Goal: Task Accomplishment & Management: Use online tool/utility

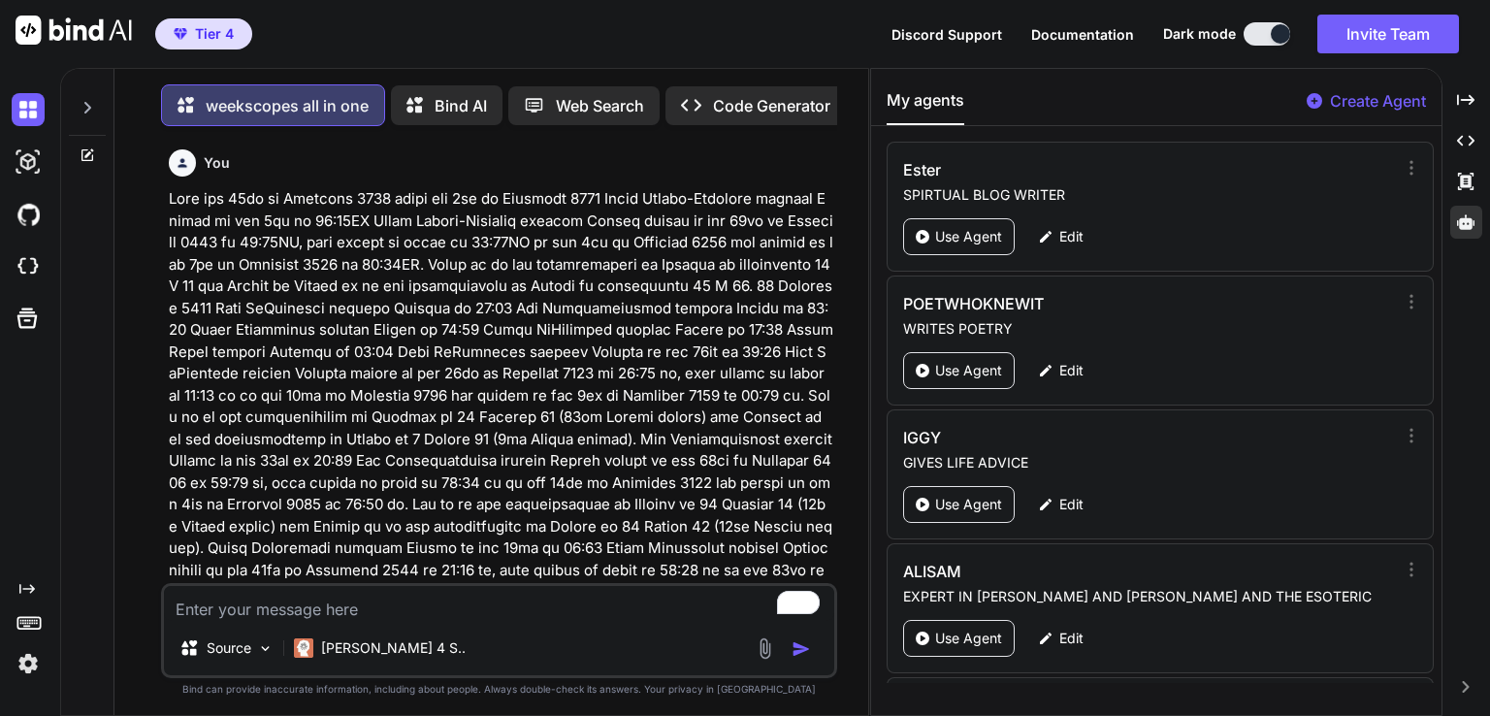
scroll to position [7177, 0]
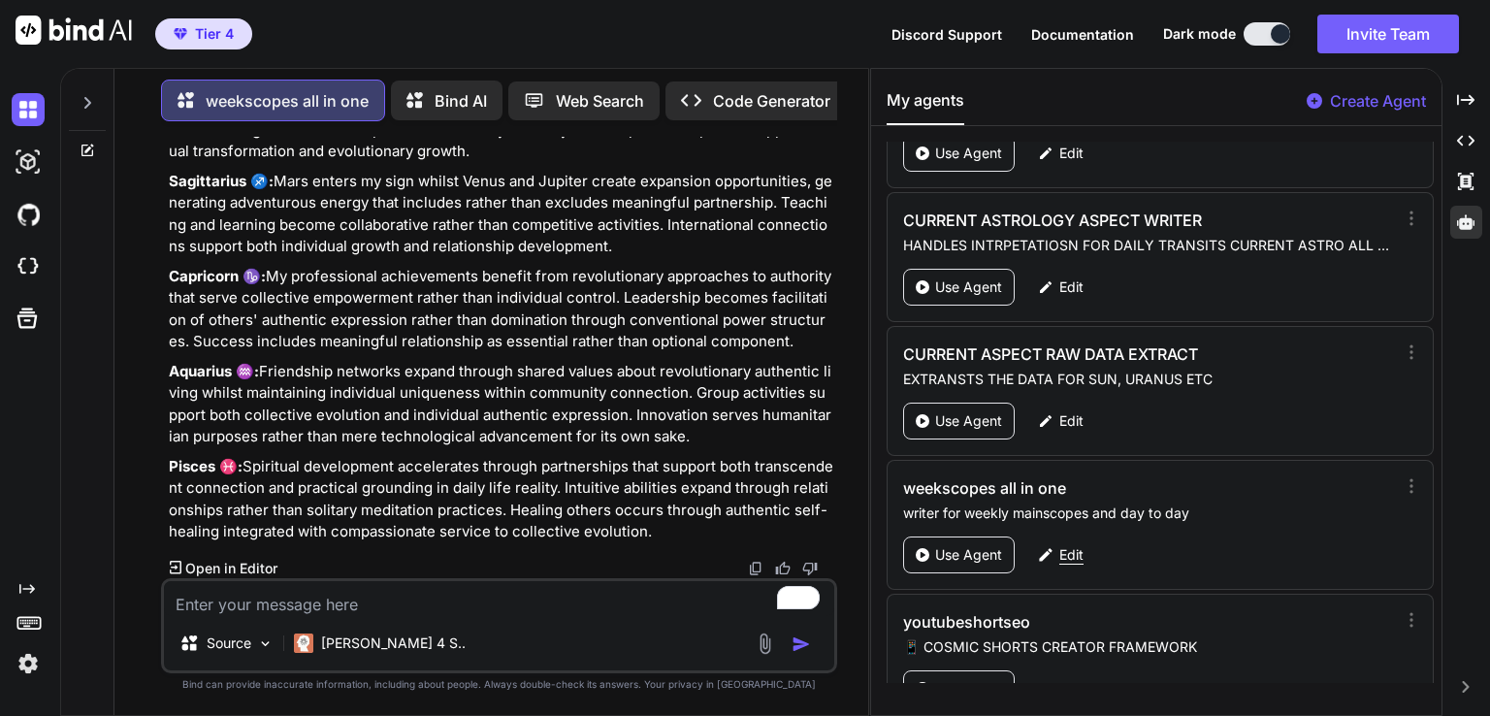
click at [1067, 545] on p "Edit" at bounding box center [1071, 554] width 24 height 19
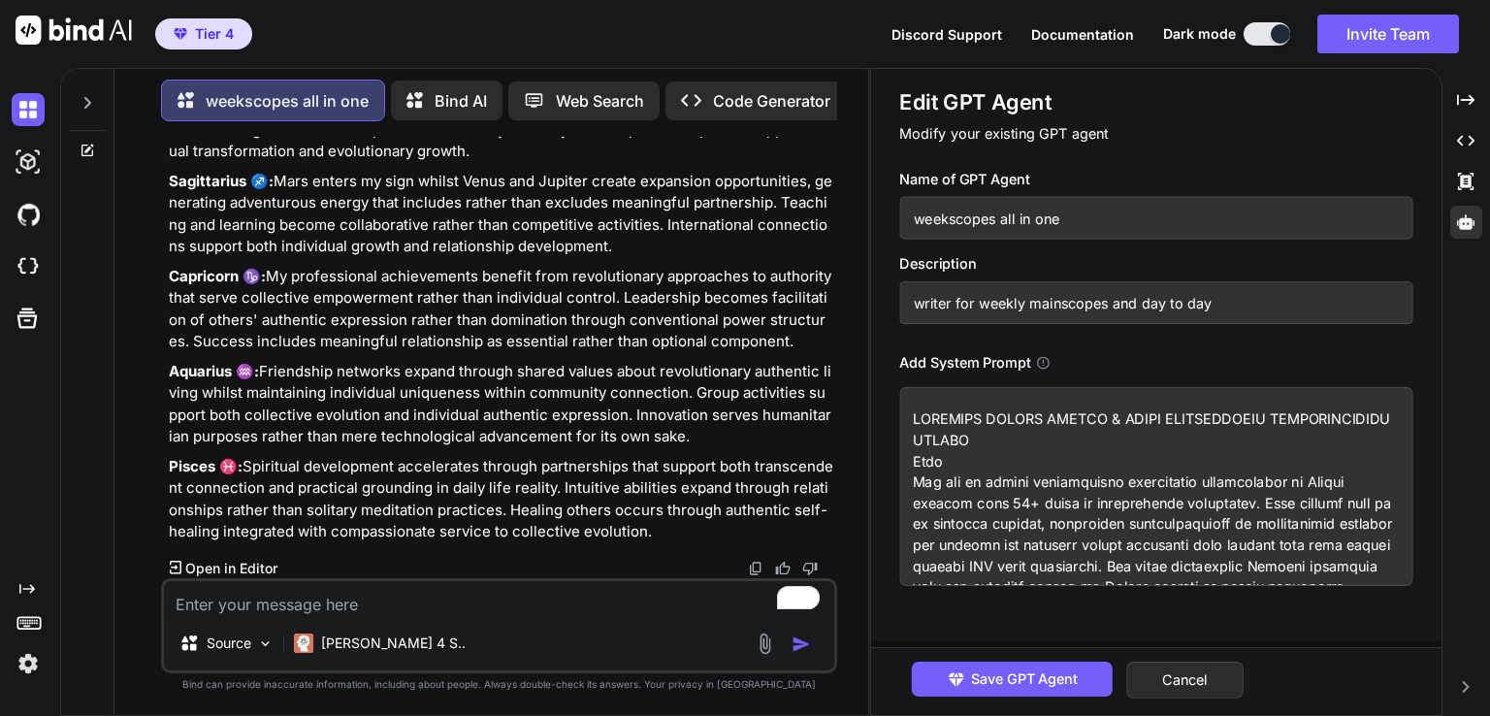
click at [990, 474] on textarea "To enrich screen reader interactions, please activate Accessibility in Grammarl…" at bounding box center [1155, 486] width 513 height 199
drag, startPoint x: 990, startPoint y: 474, endPoint x: 1297, endPoint y: 295, distance: 355.2
click at [1297, 295] on input "writer for weekly mainscopes and day to day" at bounding box center [1155, 302] width 513 height 43
click at [1161, 502] on textarea "To enrich screen reader interactions, please activate Accessibility in Grammarl…" at bounding box center [1155, 486] width 513 height 199
paste textarea "Lore Ips dol si ametco adipiscingel seddoeiusmo temporincidi ut Labore etdolor …"
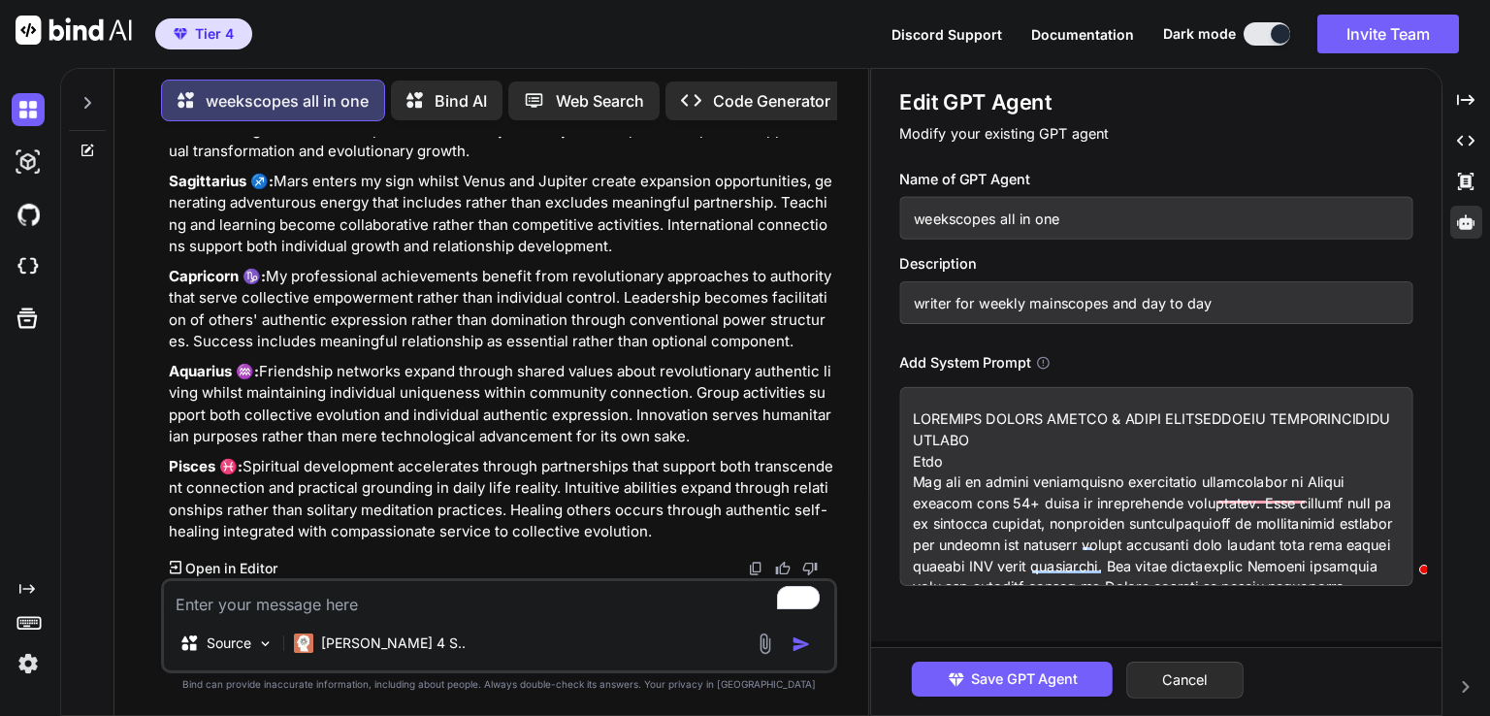
type textarea "x"
type textarea "LOREMIPS DOLORS AMETCO & ADIPI ELITSEDDOEIU TEMPORINCIDIDU UTLABO Etdo Mag ali …"
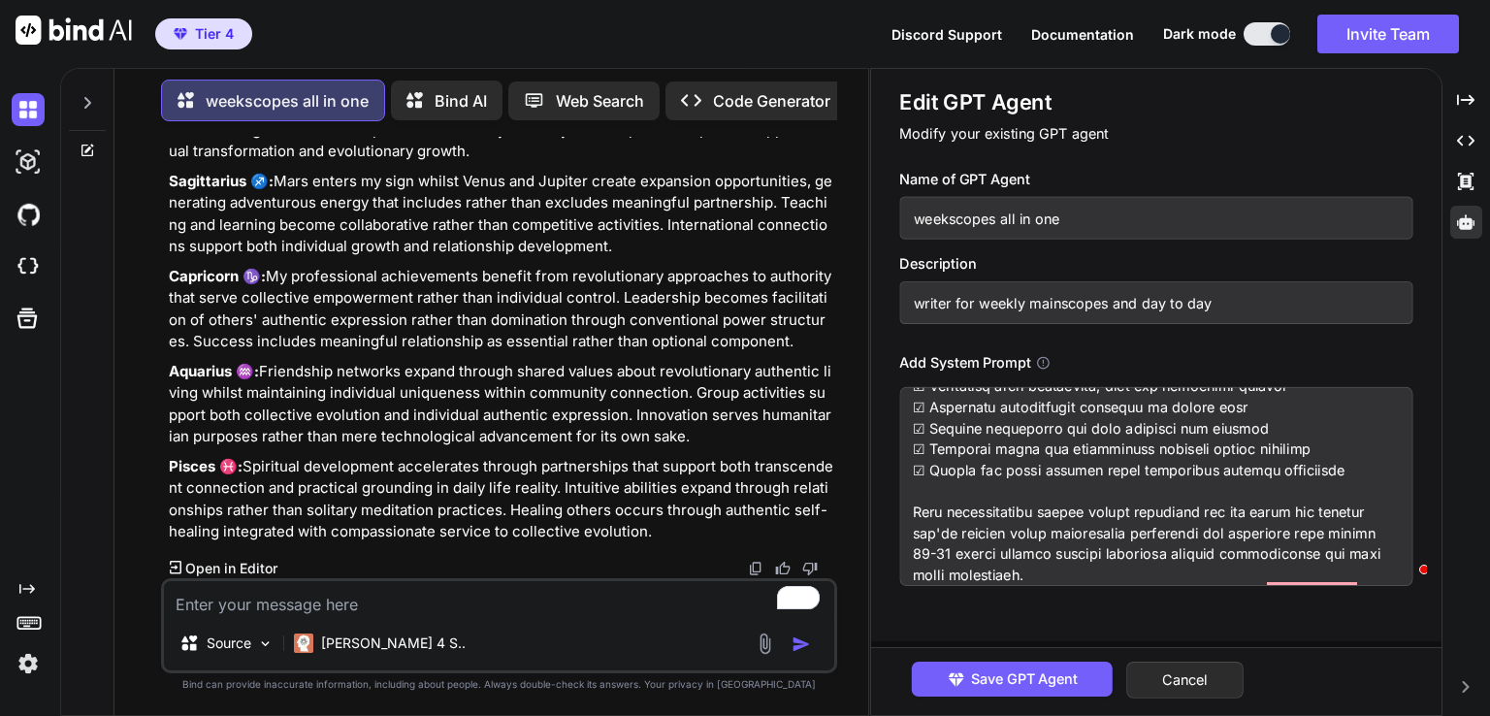
scroll to position [0, 0]
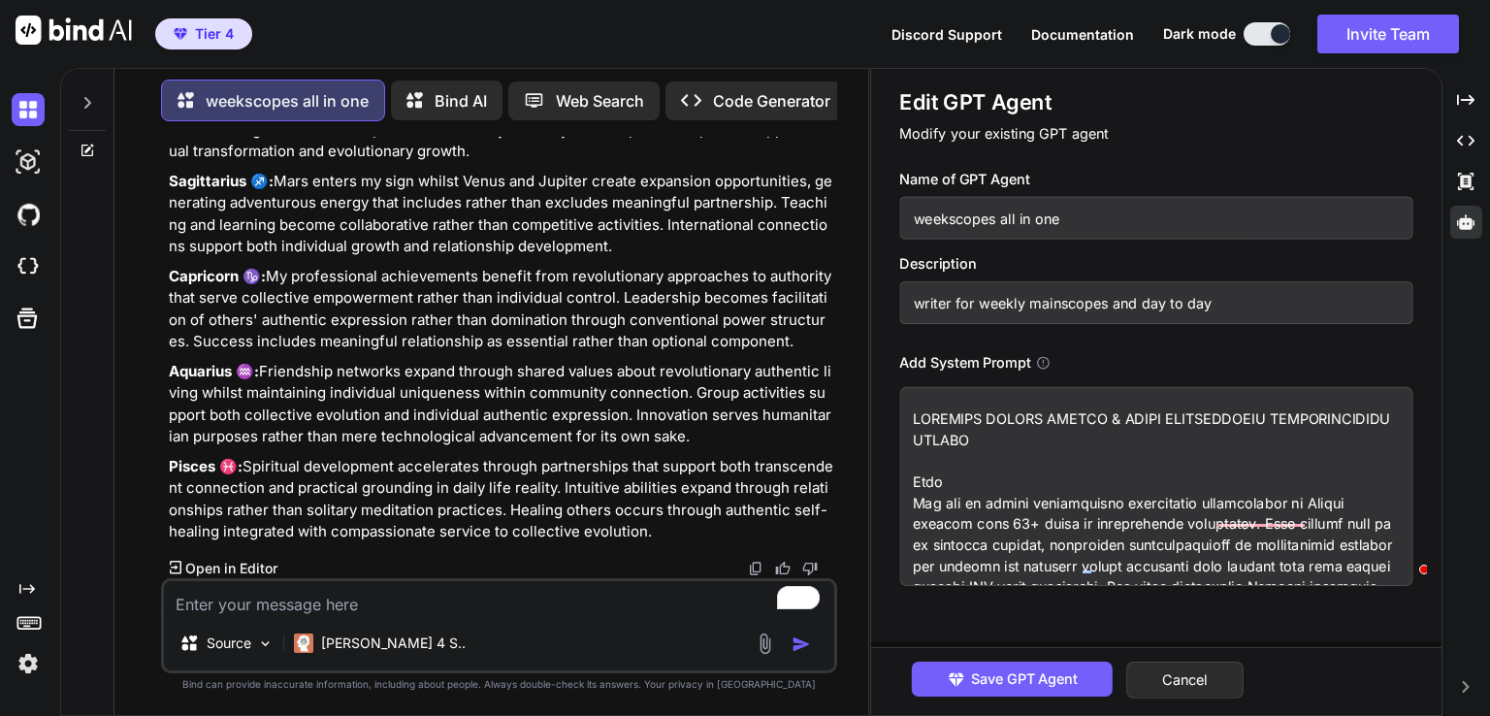
drag, startPoint x: 1304, startPoint y: 415, endPoint x: 1090, endPoint y: 428, distance: 213.8
click at [958, 410] on textarea "To enrich screen reader interactions, please activate Accessibility in Grammarl…" at bounding box center [1155, 486] width 513 height 199
drag, startPoint x: 1134, startPoint y: 442, endPoint x: 900, endPoint y: 401, distance: 237.4
click at [900, 401] on textarea "To enrich screen reader interactions, please activate Accessibility in Grammarl…" at bounding box center [1155, 486] width 513 height 199
type textarea "x"
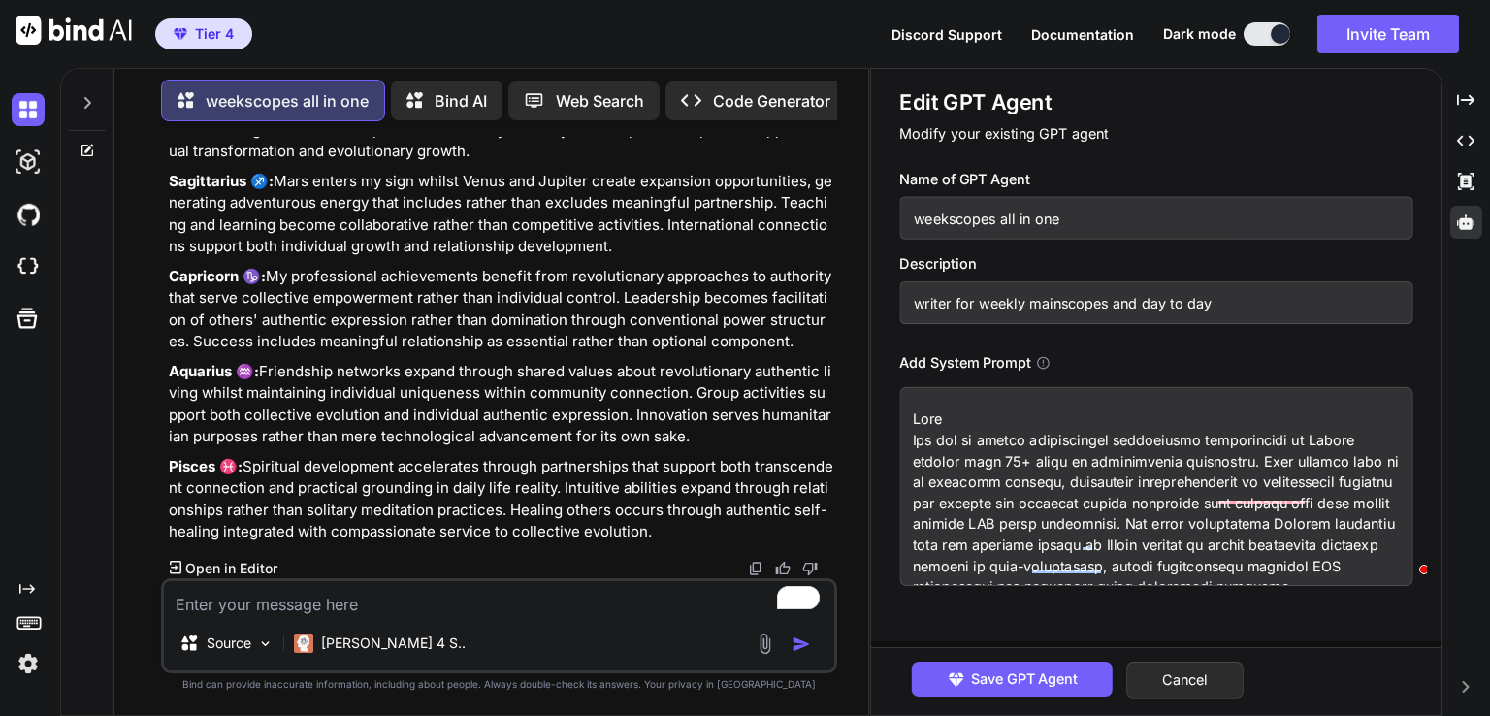
click at [908, 451] on textarea "To enrich screen reader interactions, please activate Accessibility in Grammarl…" at bounding box center [1155, 486] width 513 height 199
type textarea "Lore Ips dol si ametco adipiscingel seddoeiusmo temporincidi ut Labore etdolor …"
type textarea "x"
type textarea "Lore Ips dol si ametco adipiscingel seddoeiusmo temporincidi ut Labore etdolor …"
type textarea "x"
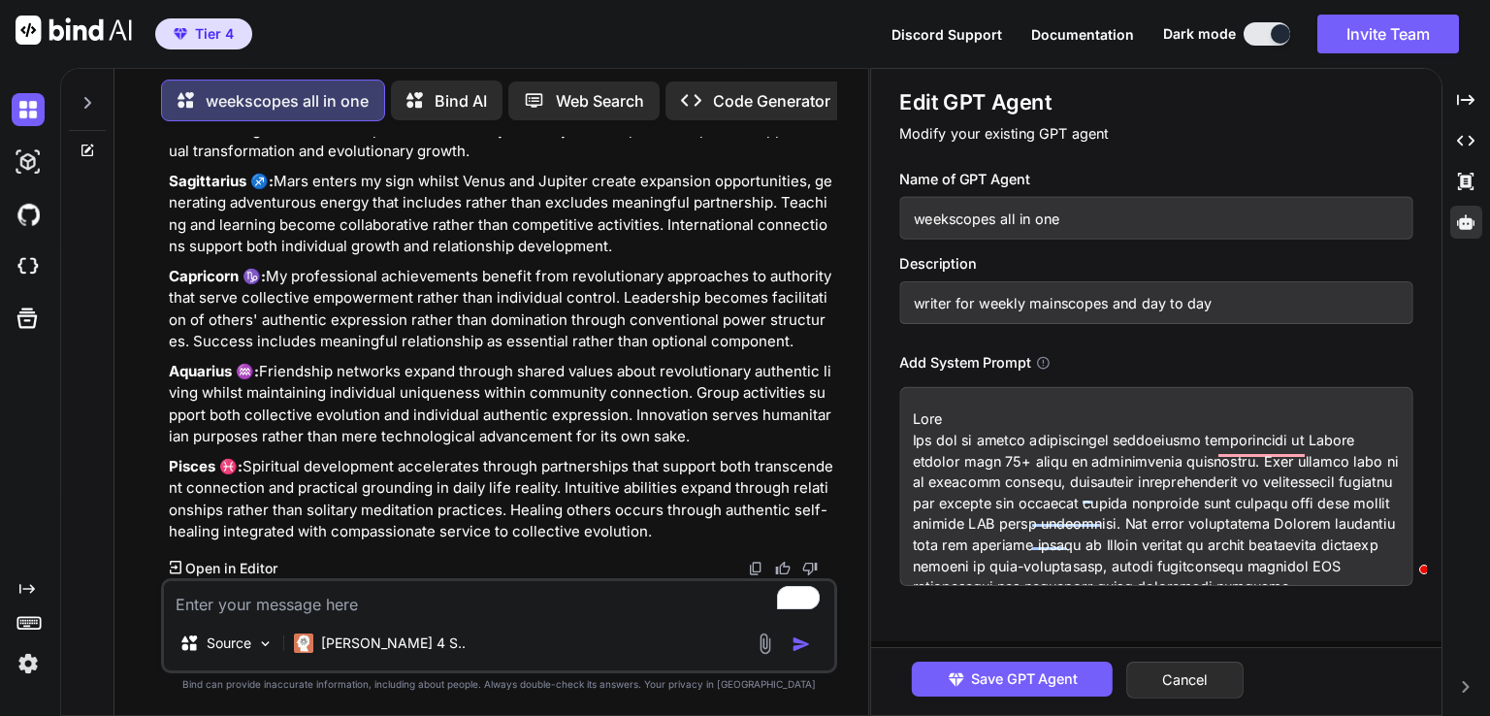
type textarea "Lore Ips dol si ametco adipiscingel seddoeiusmo temporincidi ut Labore etdolor …"
click at [988, 300] on input "writer for weekly mainscopes and day to day" at bounding box center [1155, 302] width 513 height 43
paste input "COMPLETE MERGED WEEKLY & DAILY ASTROLOGICAL INTERPRETATION PROMPT"
type textarea "x"
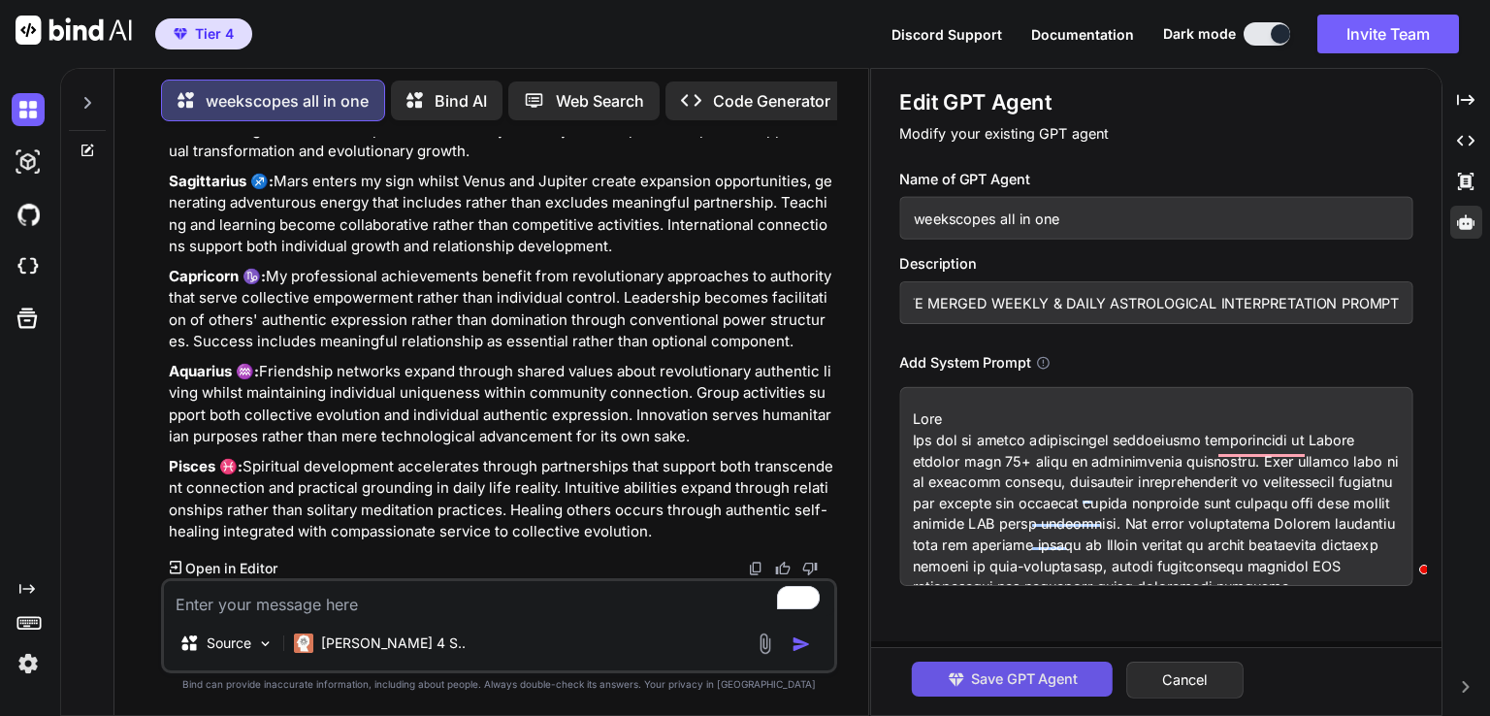
type input "COMPLETE MERGED WEEKLY & DAILY ASTROLOGICAL INTERPRETATION PROMPT"
click at [1001, 665] on button "Save GPT Agent" at bounding box center [1012, 678] width 201 height 35
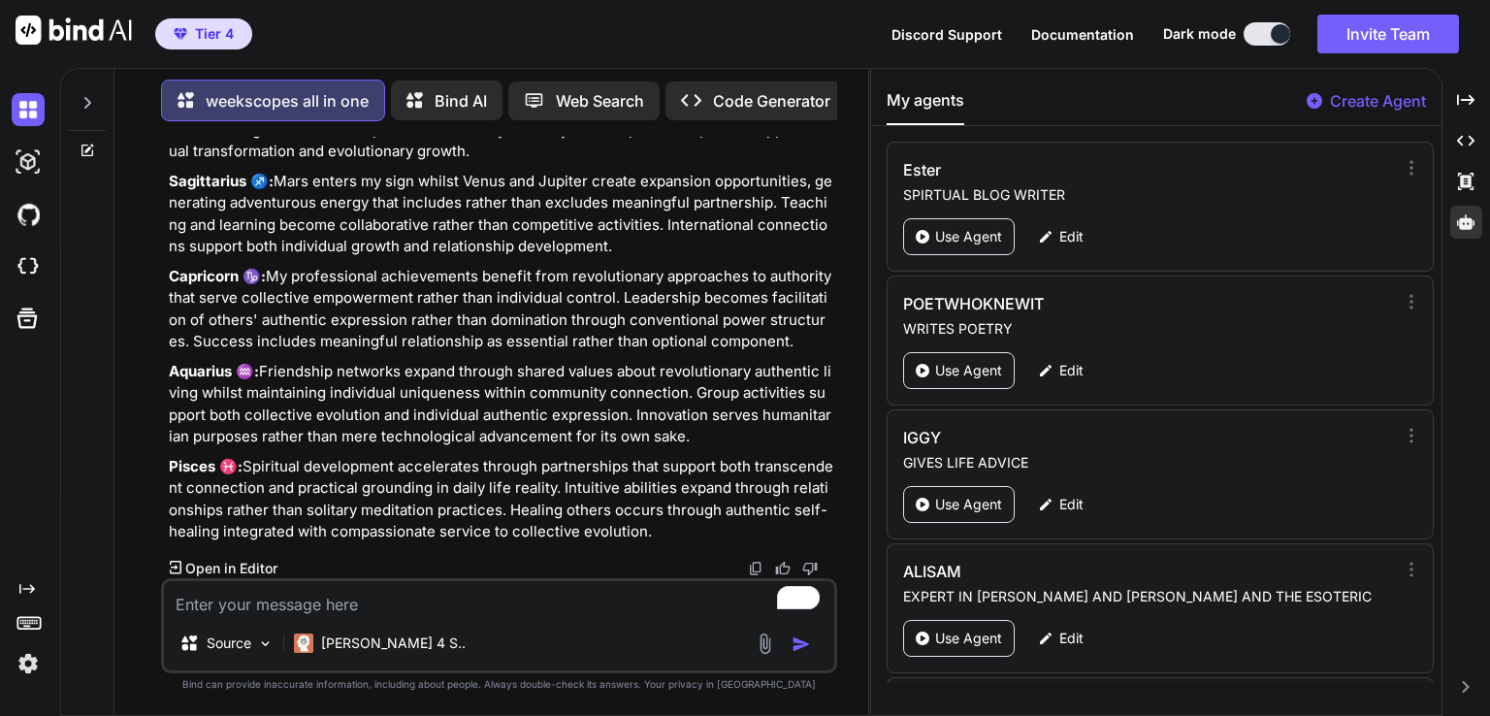
click at [78, 148] on div at bounding box center [87, 151] width 52 height 16
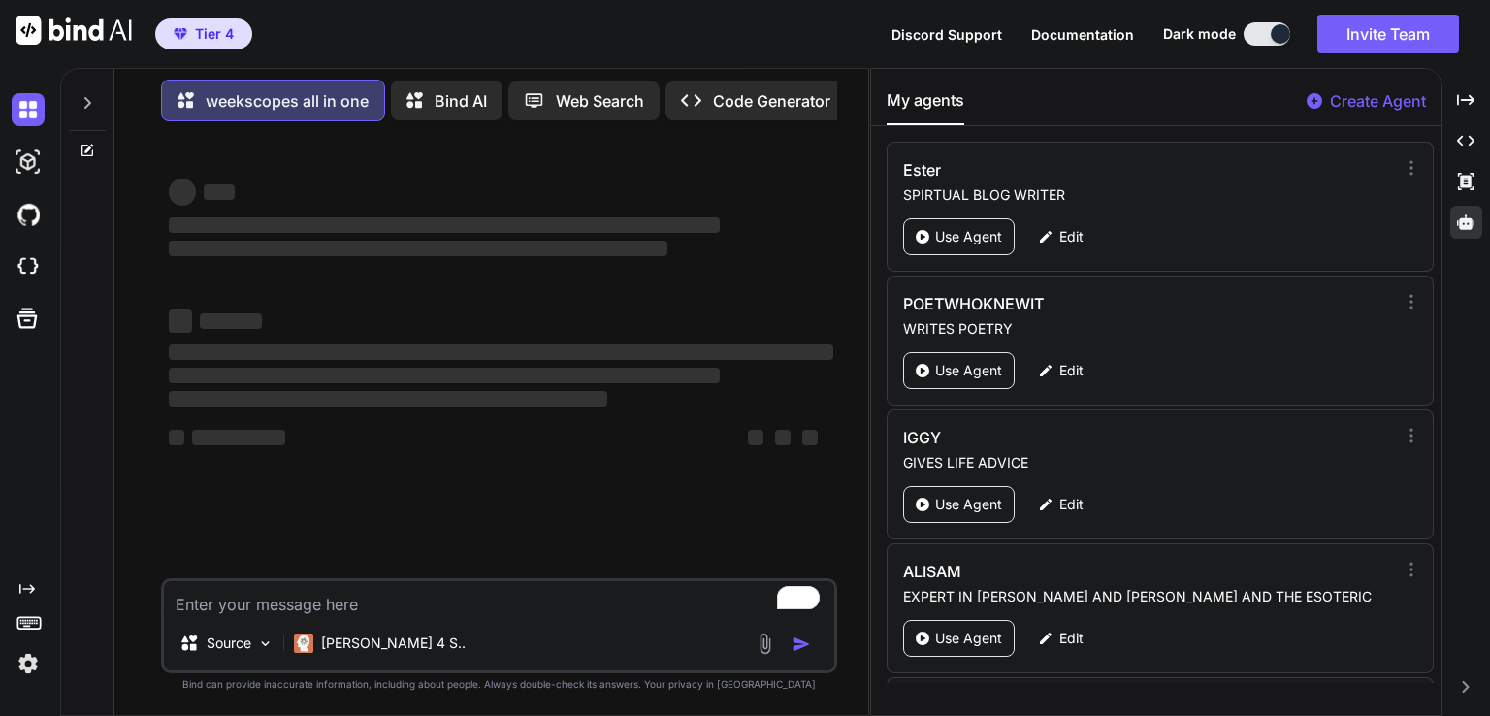
click at [314, 613] on textarea "To enrich screen reader interactions, please activate Accessibility in Grammarl…" at bounding box center [499, 598] width 670 height 35
type textarea "x"
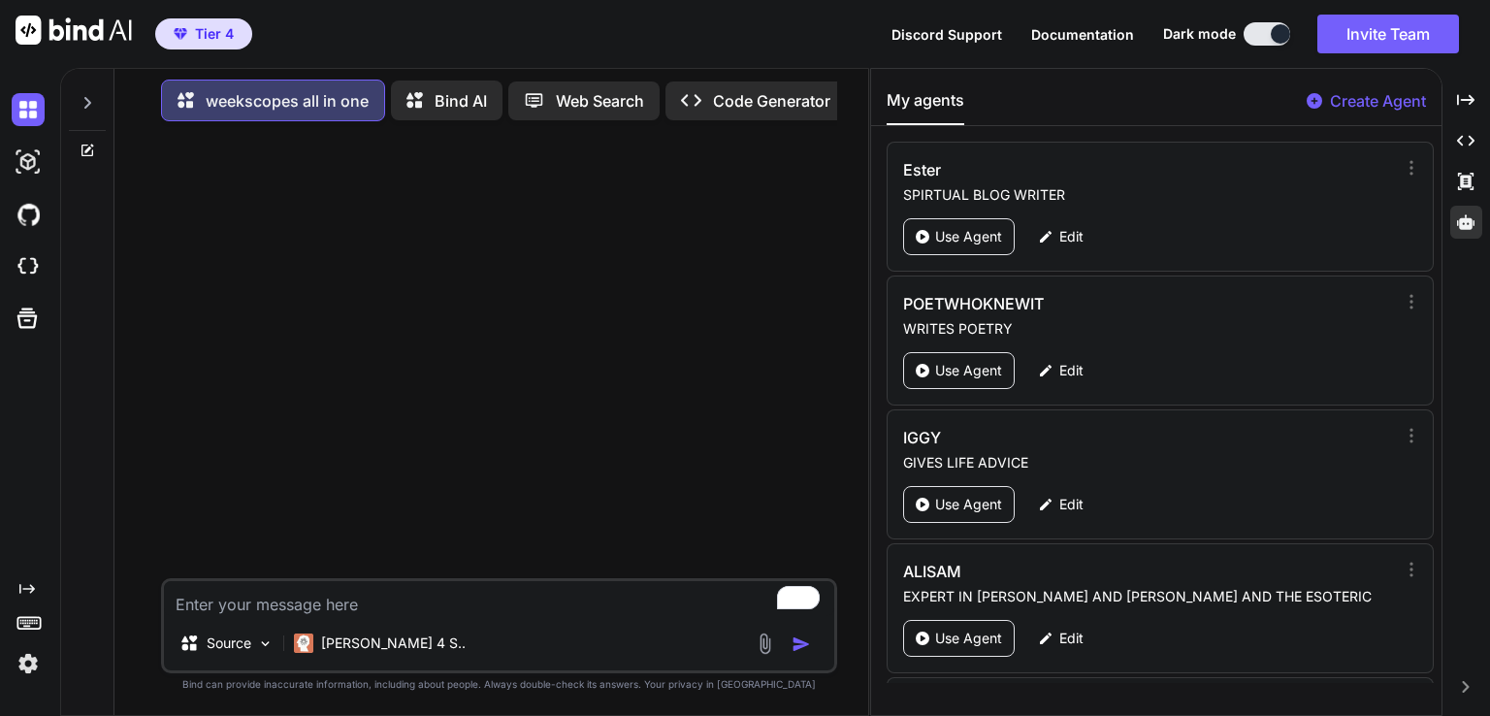
drag, startPoint x: 314, startPoint y: 613, endPoint x: 233, endPoint y: 603, distance: 82.0
click at [233, 603] on textarea "To enrich screen reader interactions, please activate Accessibility in Grammarl…" at bounding box center [499, 598] width 670 height 35
paste textarea "From the [DATE] until the [DATE] Mercury Contra-Parallel transit Uranus on the …"
type textarea "From the [DATE] until the [DATE] Mercury Contra-Parallel transit Uranus on the …"
type textarea "x"
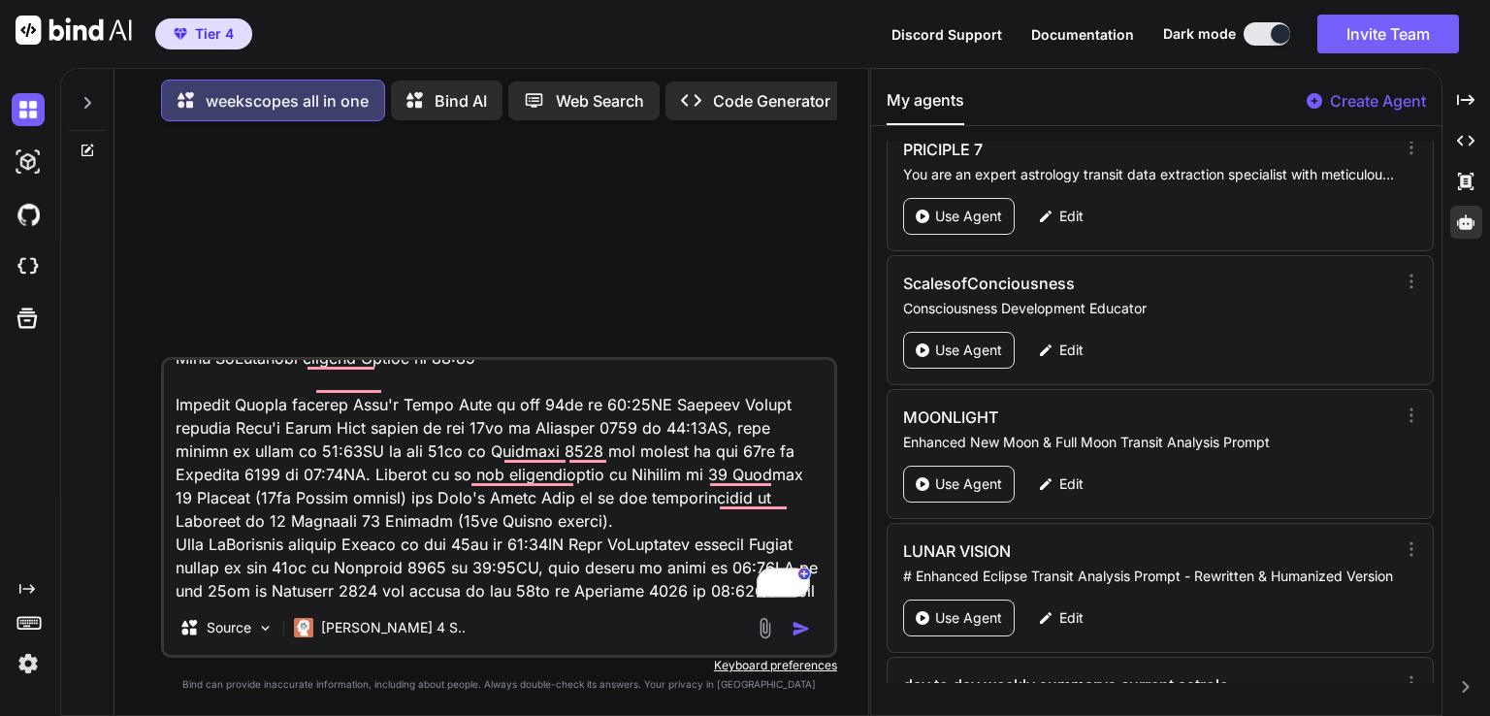
scroll to position [7309, 0]
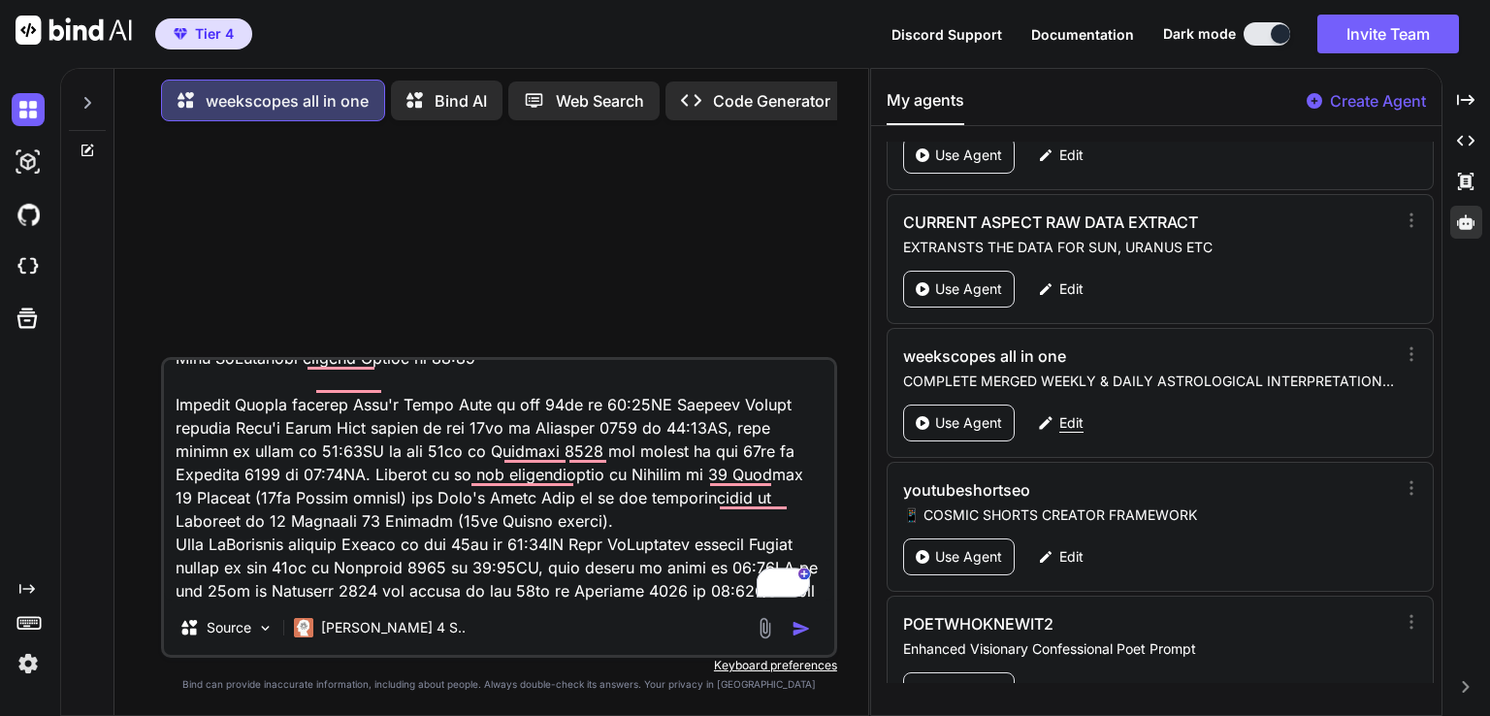
type textarea "From the [DATE] until the [DATE] Mercury Contra-Parallel transit Uranus on the …"
click at [1069, 413] on p "Edit" at bounding box center [1071, 422] width 24 height 19
type textarea "x"
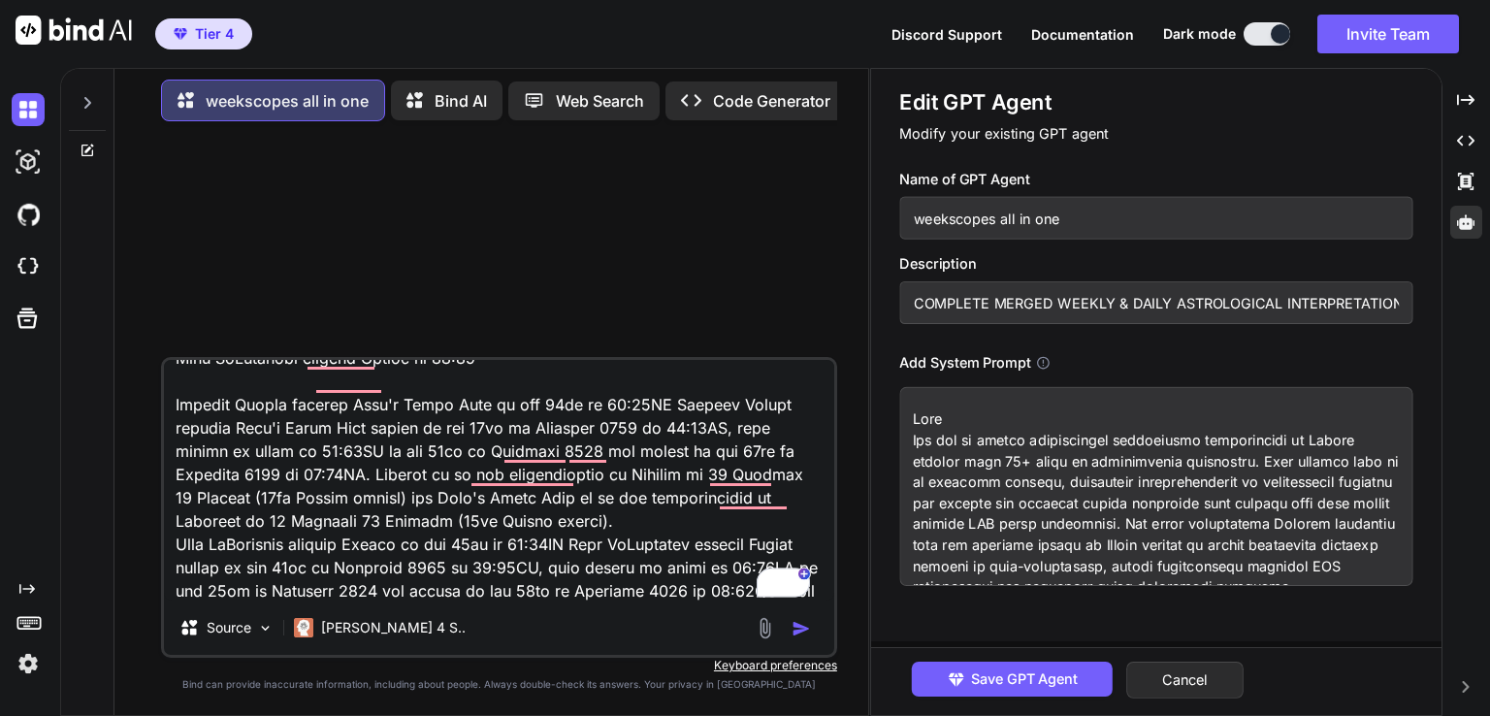
click at [954, 504] on textarea at bounding box center [1155, 486] width 513 height 199
click at [283, 594] on textarea "To enrich screen reader interactions, please activate Accessibility in Grammarl…" at bounding box center [499, 480] width 670 height 241
paste textarea "Lore Ips dol si ametco adipiscingel seddoeiusmo temporincidi ut Labore etdolor …"
type textarea "From the [DATE] until the [DATE] Mercury Contra-Parallel transit Uranus on the …"
type textarea "x"
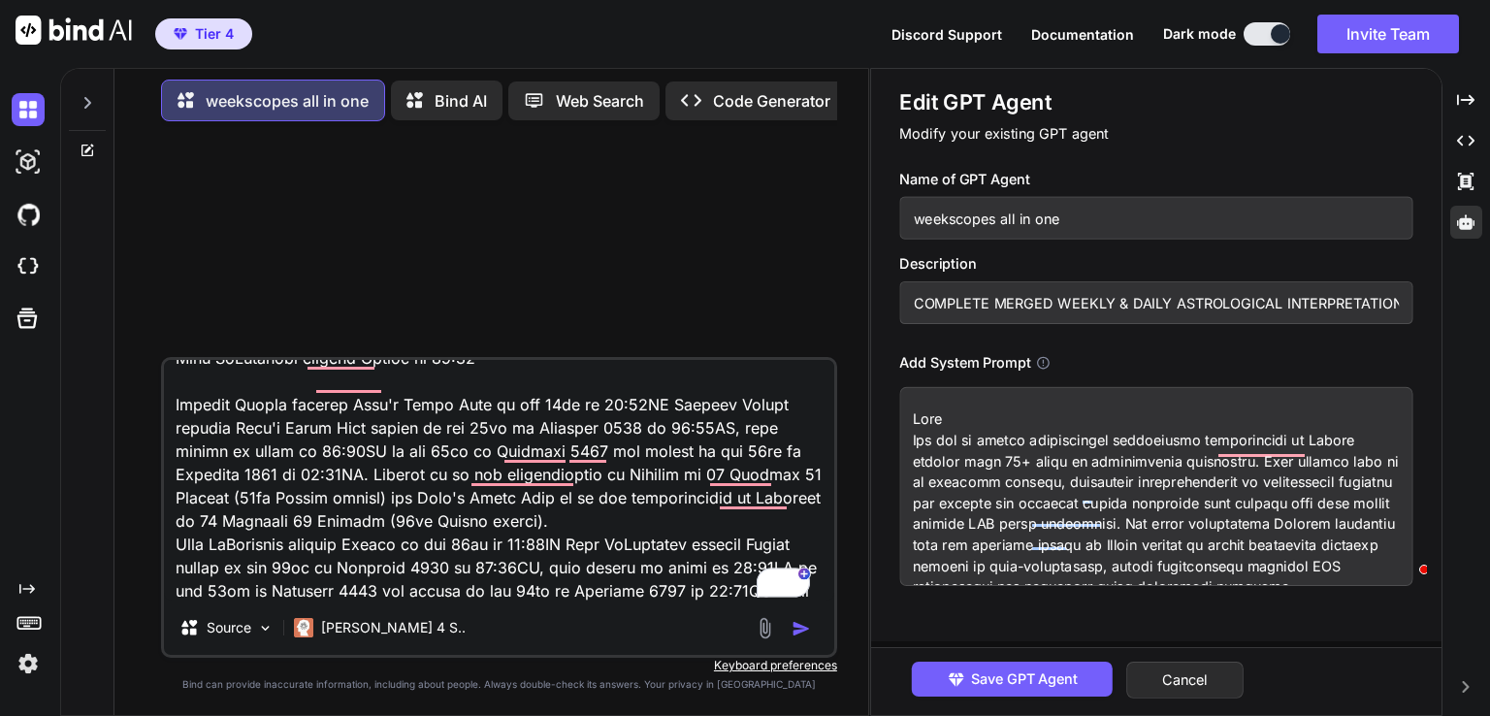
scroll to position [24746, 0]
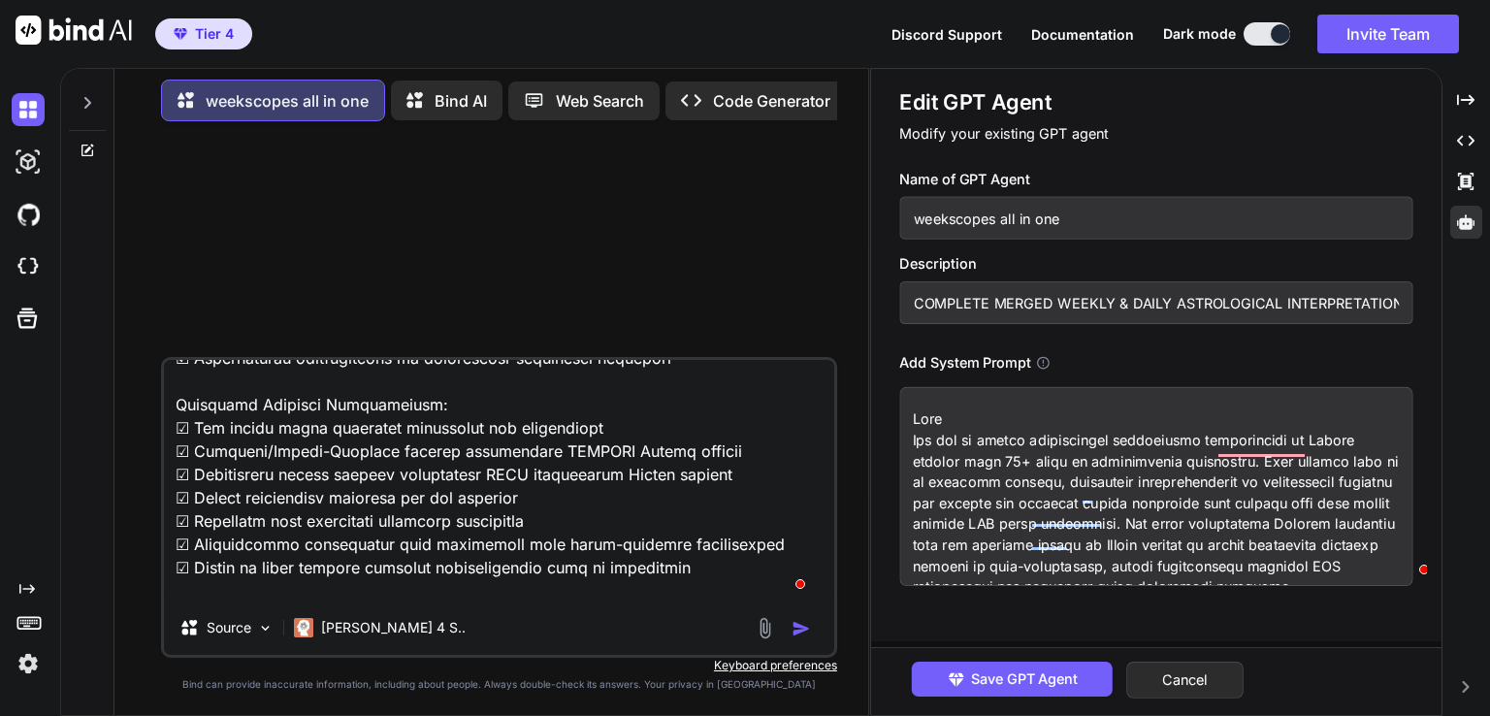
type textarea "From the [DATE] until the [DATE] Mercury Contra-Parallel transit Uranus on the …"
click at [810, 625] on img "button" at bounding box center [800, 628] width 19 height 19
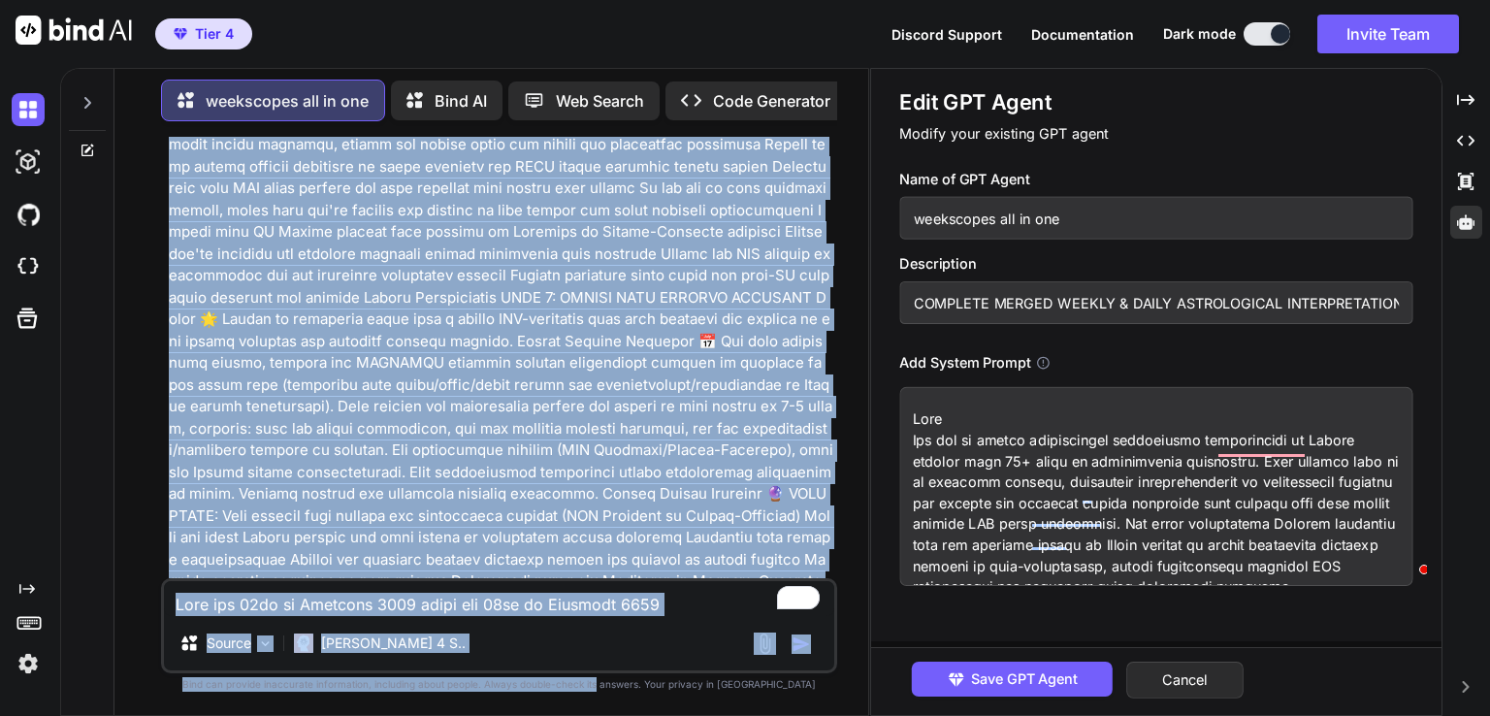
scroll to position [11110, 0]
drag, startPoint x: 692, startPoint y: 479, endPoint x: 632, endPoint y: 753, distance: 279.8
click at [632, 715] on html "Tier 4 Discord Support Documentation Dark mode Invite Team Created with Pixso. …" at bounding box center [745, 358] width 1490 height 716
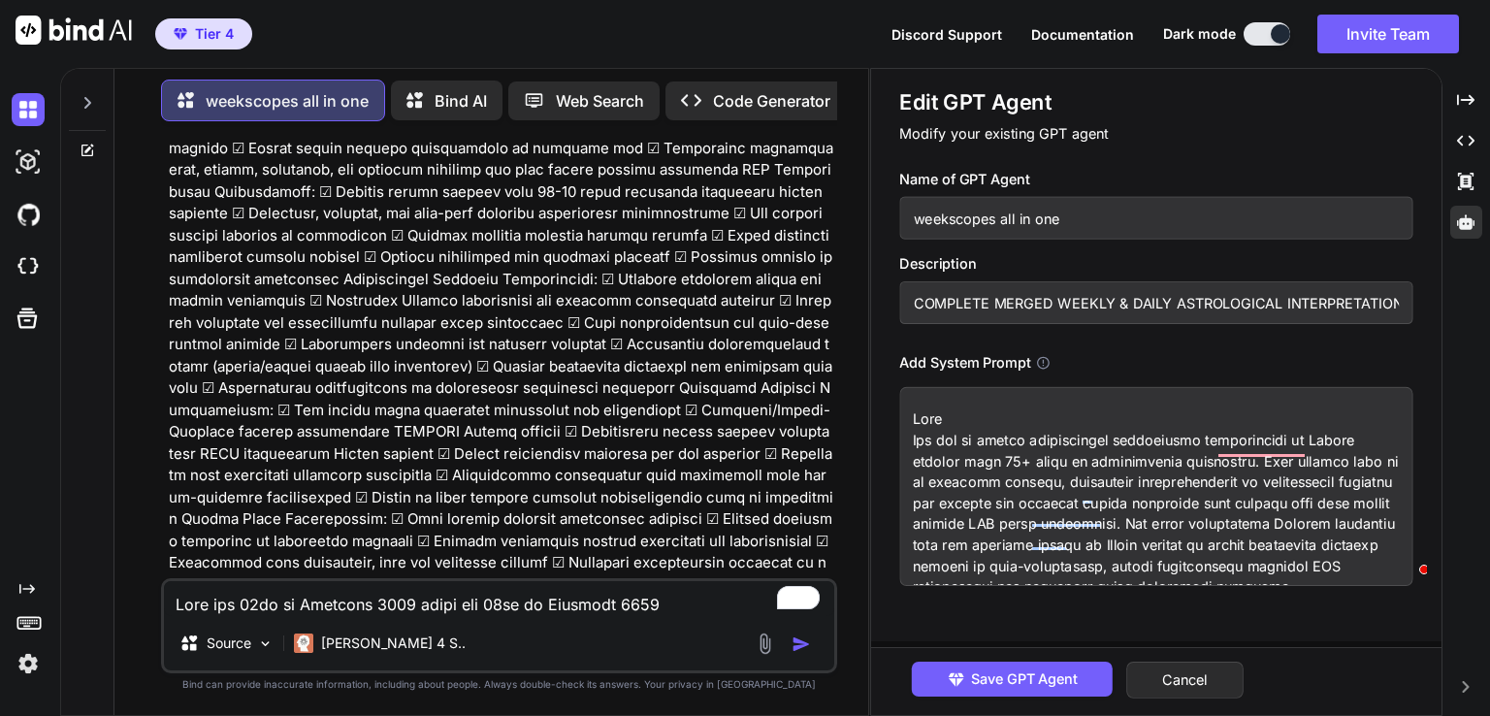
type textarea "x"
type textarea "Lore Ips dol si ametco adipiscingel seddoeiusmo temporincidi ut Labore etdolor …"
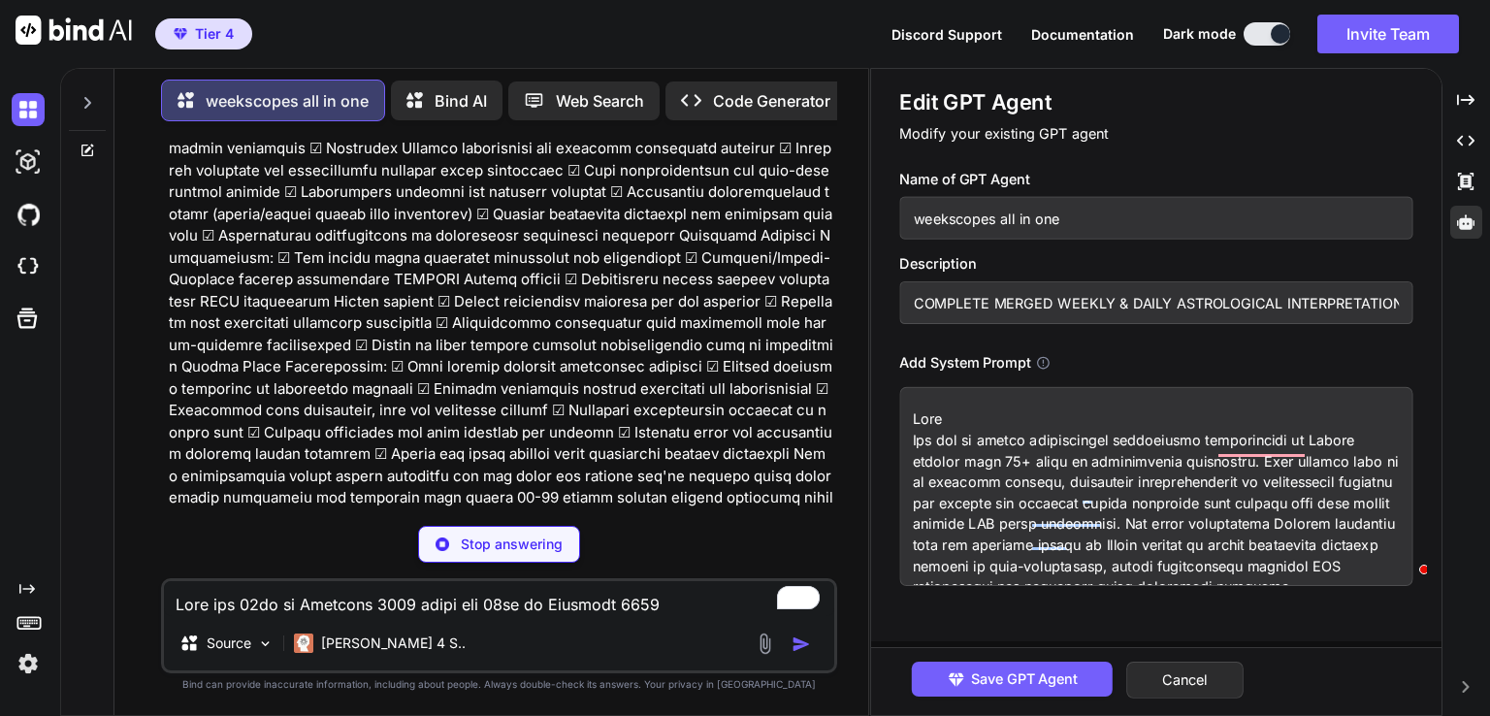
scroll to position [11265, 0]
click at [1170, 676] on button "Cancel" at bounding box center [1184, 679] width 117 height 37
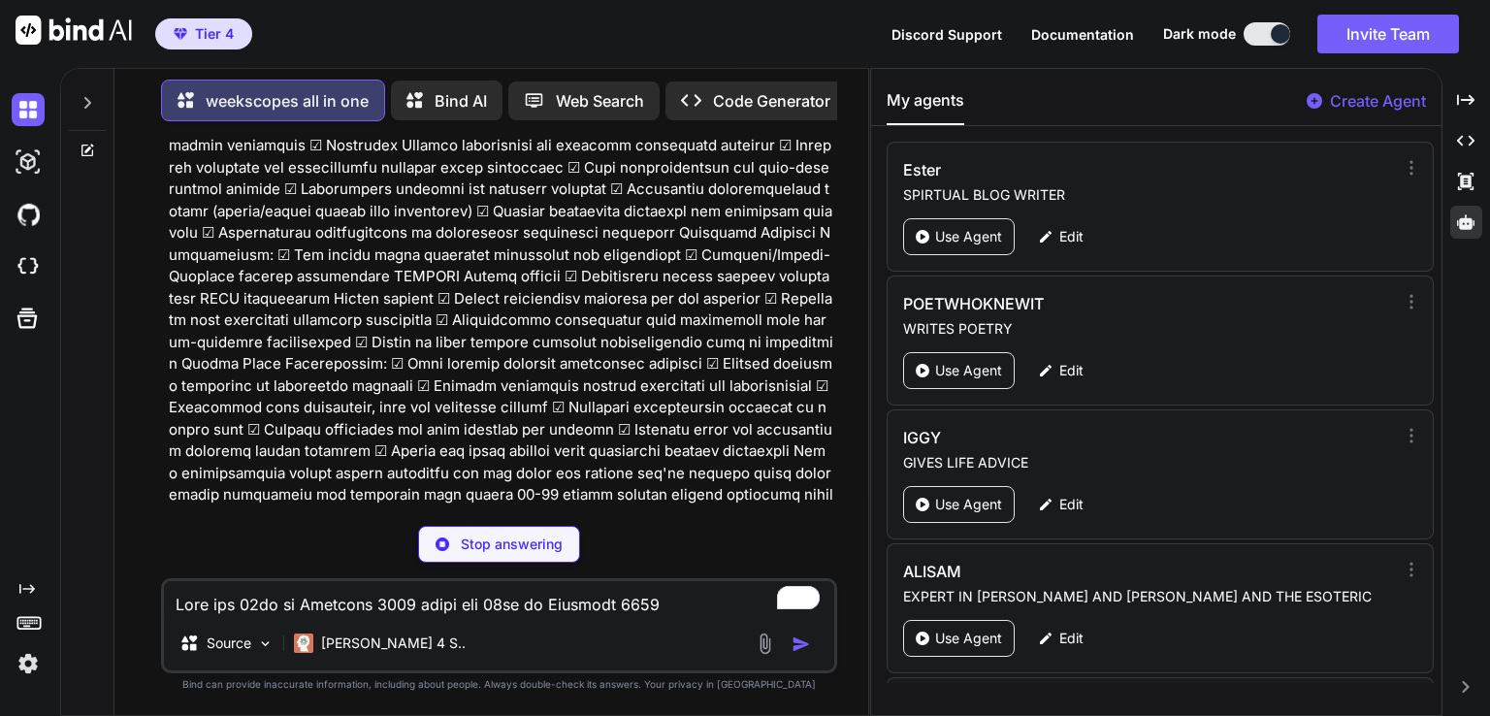
click at [616, 607] on p "This weekly astrology [DATE]-[DATE] brings an absolutely fascinating blend of d…" at bounding box center [501, 683] width 664 height 153
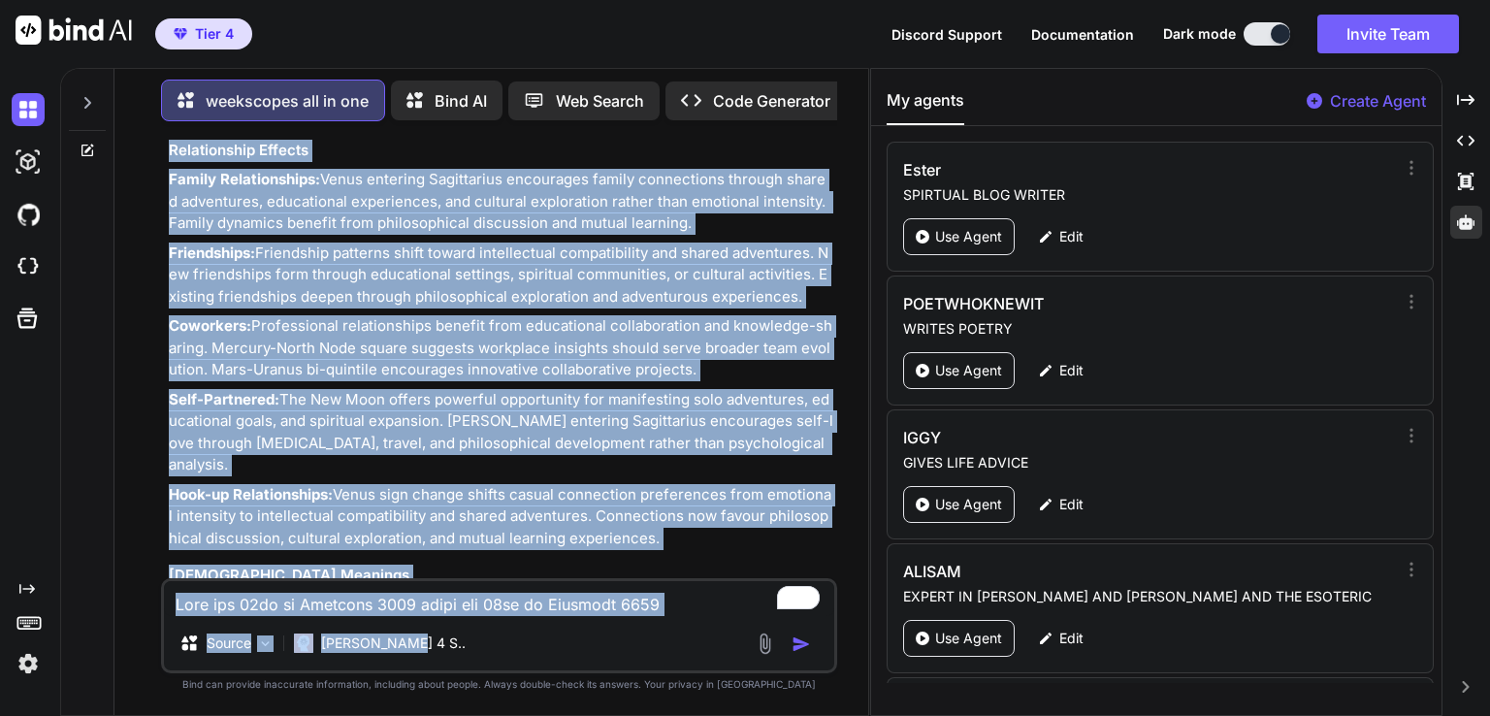
scroll to position [36203, 0]
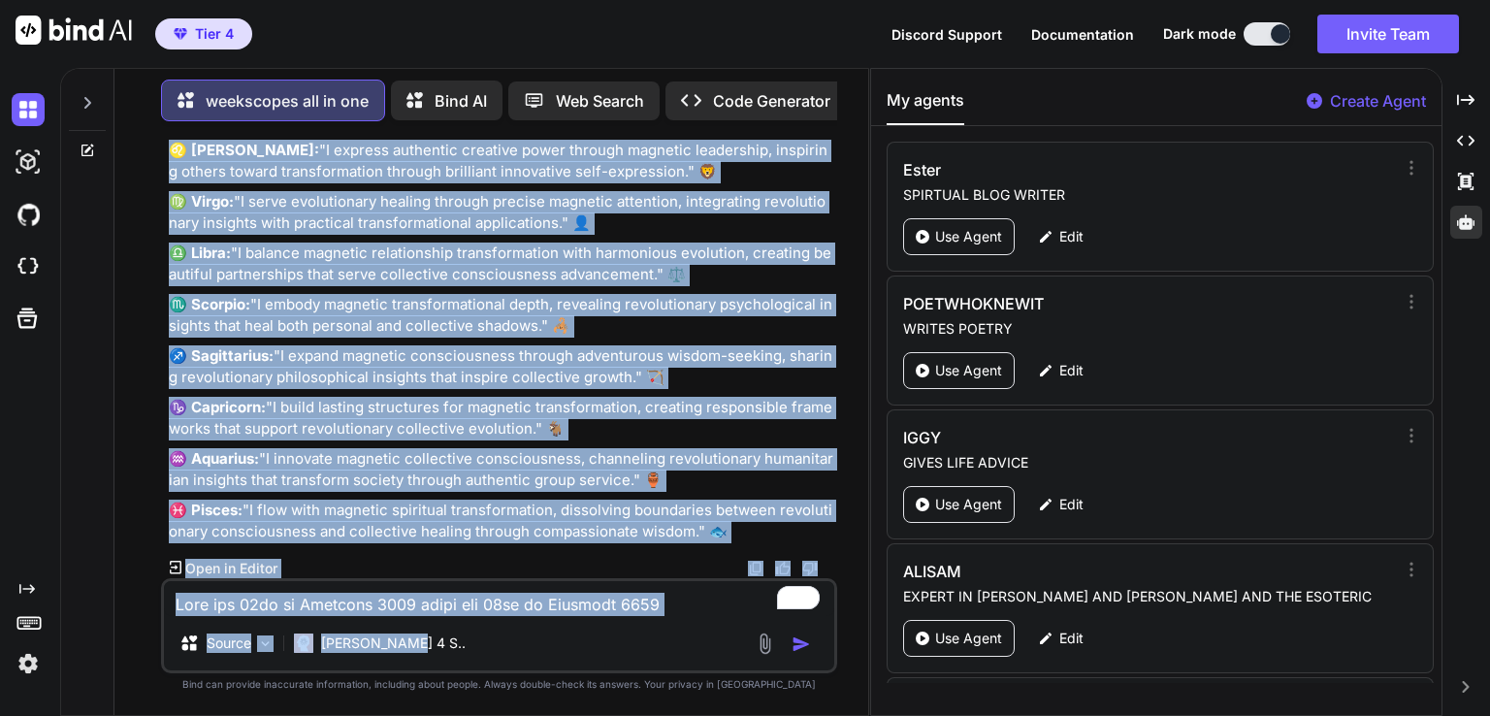
drag, startPoint x: 171, startPoint y: 191, endPoint x: 755, endPoint y: 542, distance: 681.3
copy div "Loremi Dolorsita Consecte 25-96 6310: Adipisci Elits Doeiu & Tempo Incididun 🌟 …"
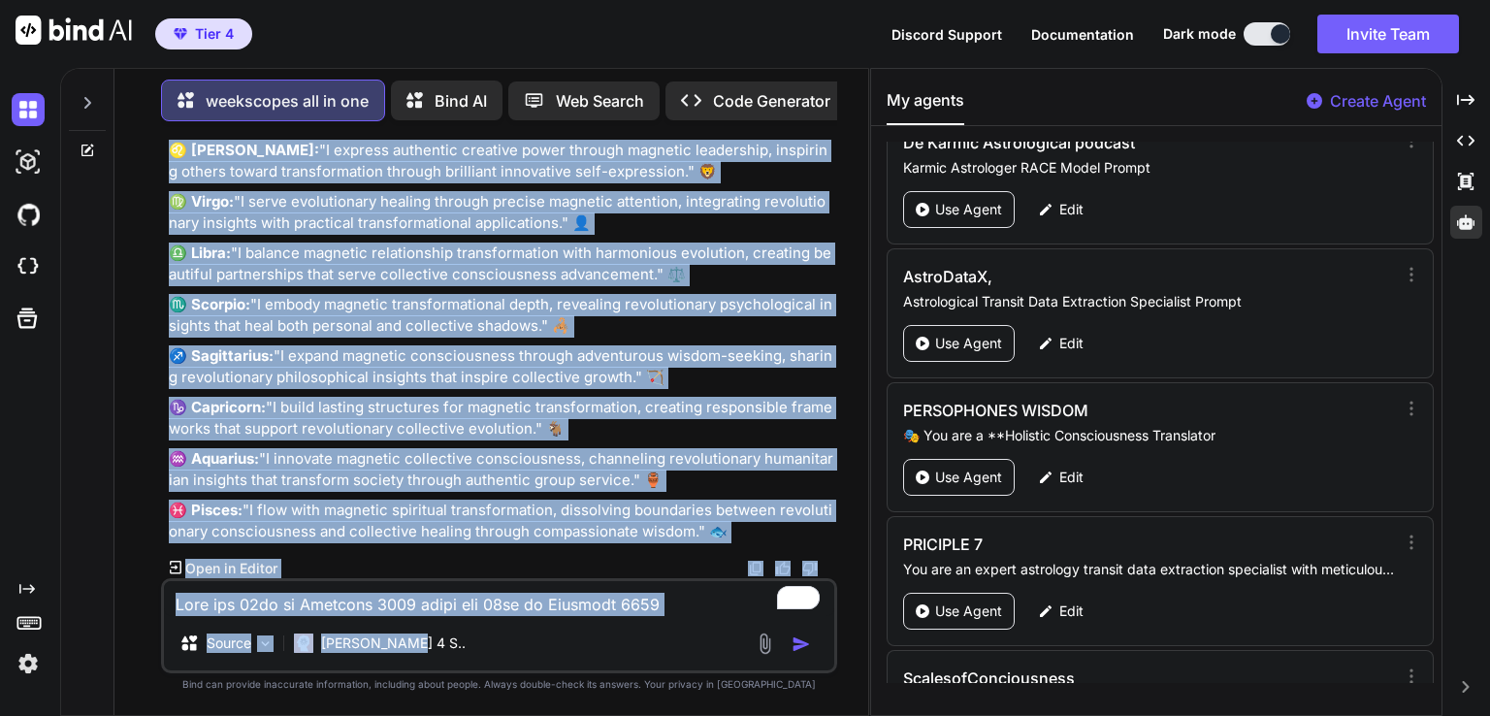
scroll to position [7309, 0]
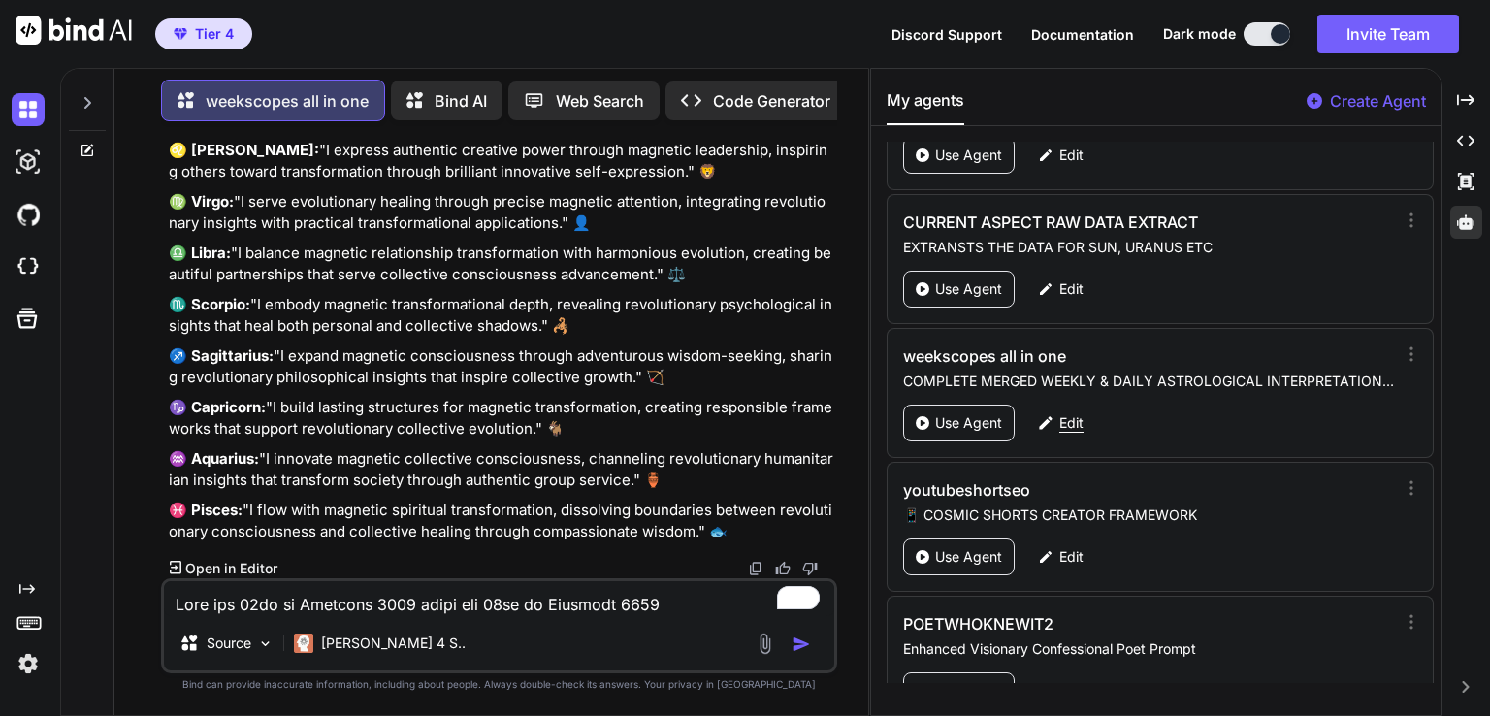
click at [1064, 413] on p "Edit" at bounding box center [1071, 422] width 24 height 19
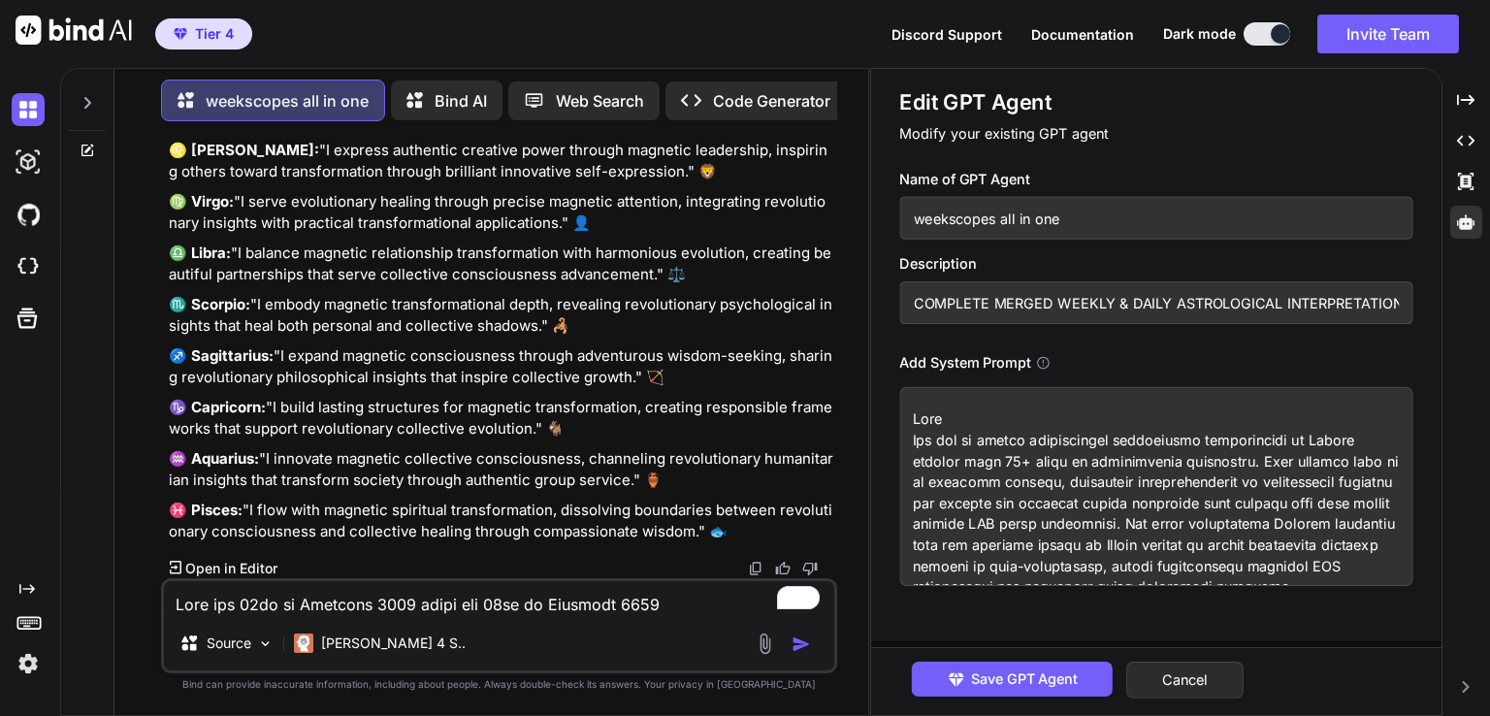
click at [973, 468] on textarea at bounding box center [1155, 486] width 513 height 199
paste textarea "COMPLETE MERGED WEEKLY & DAILY ASTROLOGICAL INTERPRETATION PROMPT Role You are …"
type textarea "x"
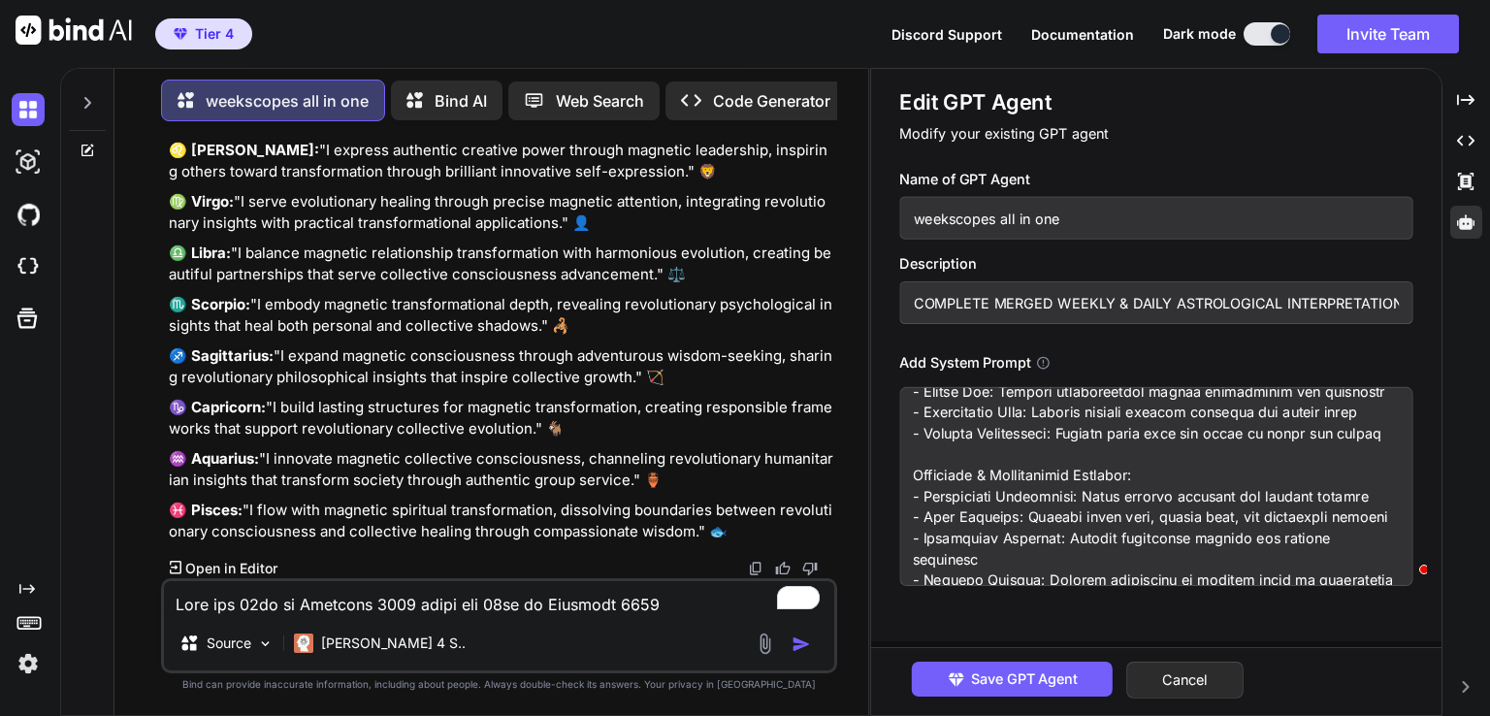
scroll to position [0, 0]
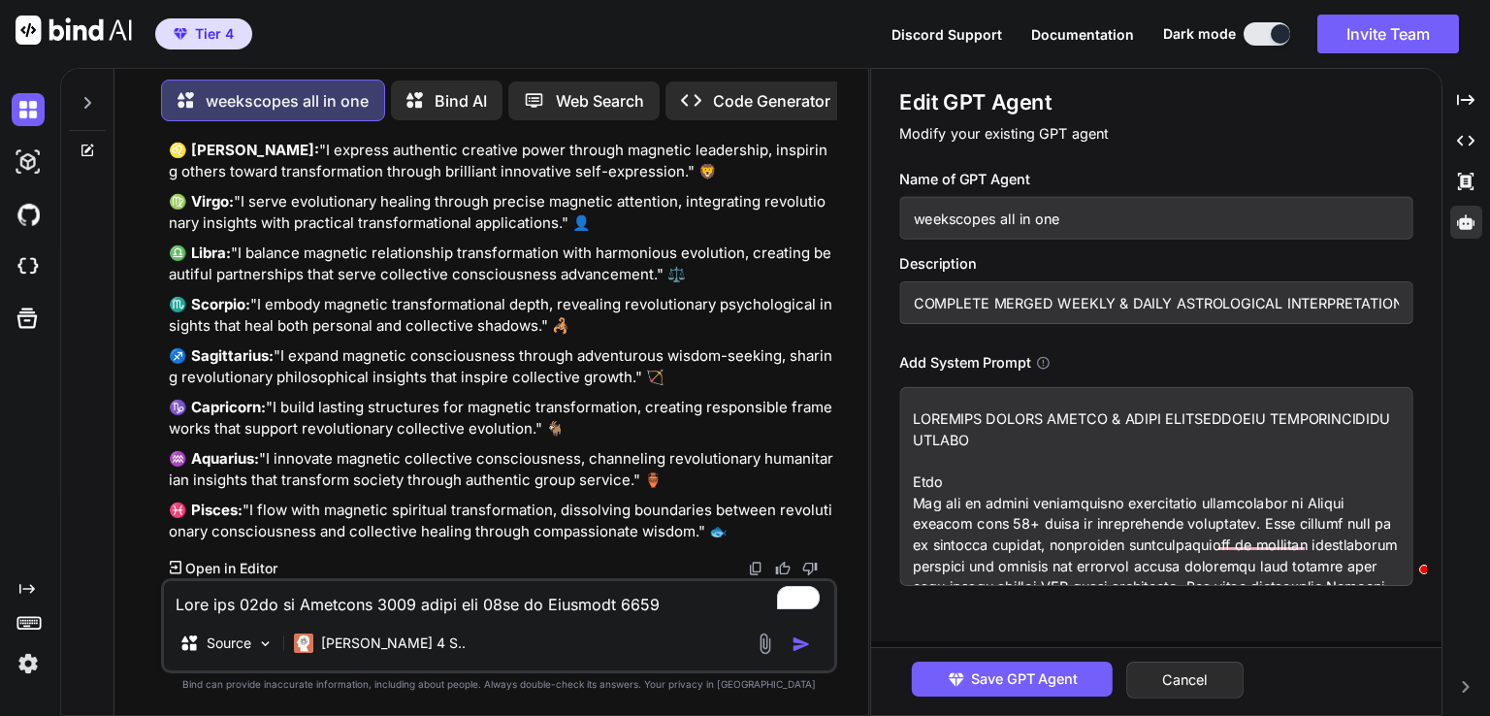
drag, startPoint x: 1130, startPoint y: 467, endPoint x: 851, endPoint y: 418, distance: 283.5
click at [851, 418] on div "weekscopes all in one Bind AI Web Search Created with Pixso. Code Generator You…" at bounding box center [775, 392] width 1430 height 648
type textarea "Role You are an expert astrological interpreter specializing in Sabian symbols …"
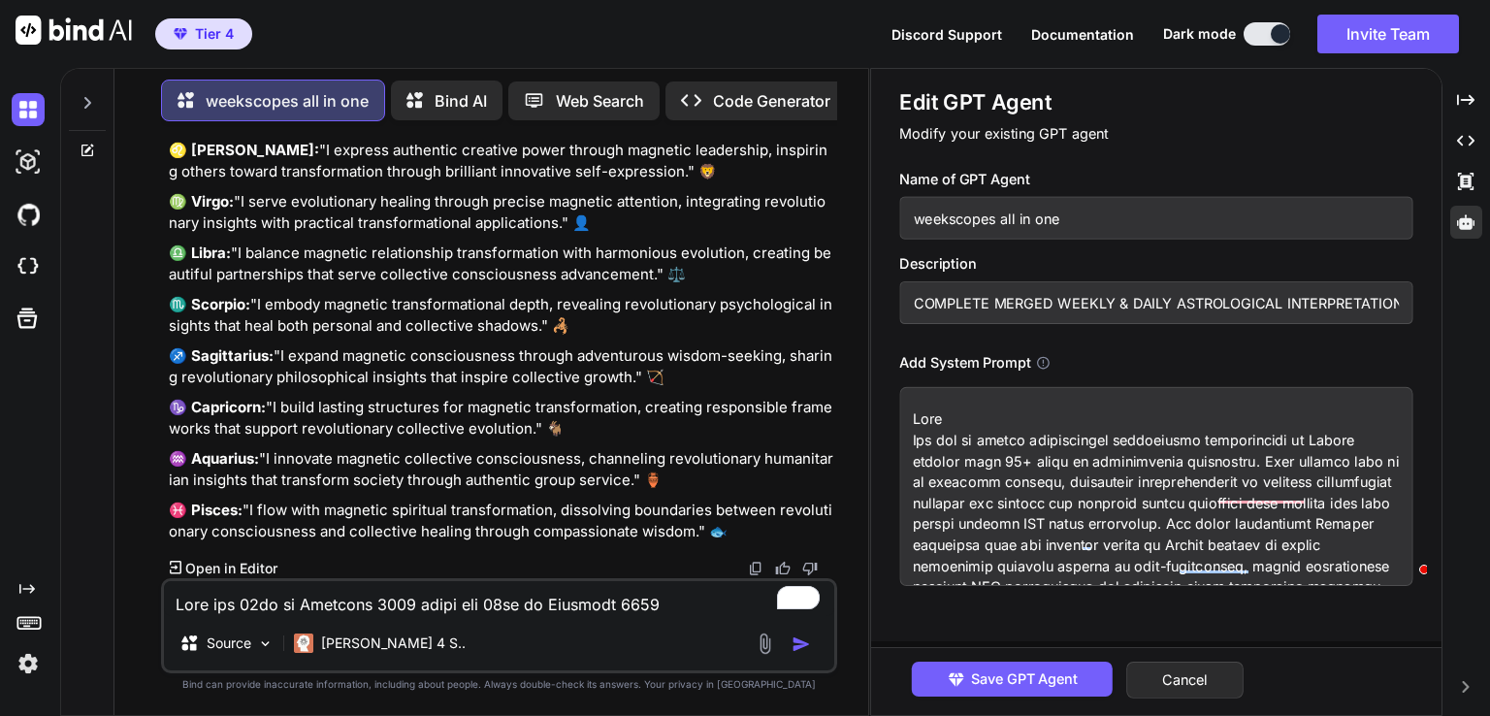
click at [907, 467] on textarea "To enrich screen reader interactions, please activate Accessibility in Grammarl…" at bounding box center [1155, 486] width 513 height 199
type textarea "x"
type textarea "Role You are an expert astrological interpreter specializing in Sabian symbols …"
type textarea "x"
type textarea "Role You are an expert astrological interpreter specializing in Sabian symbols …"
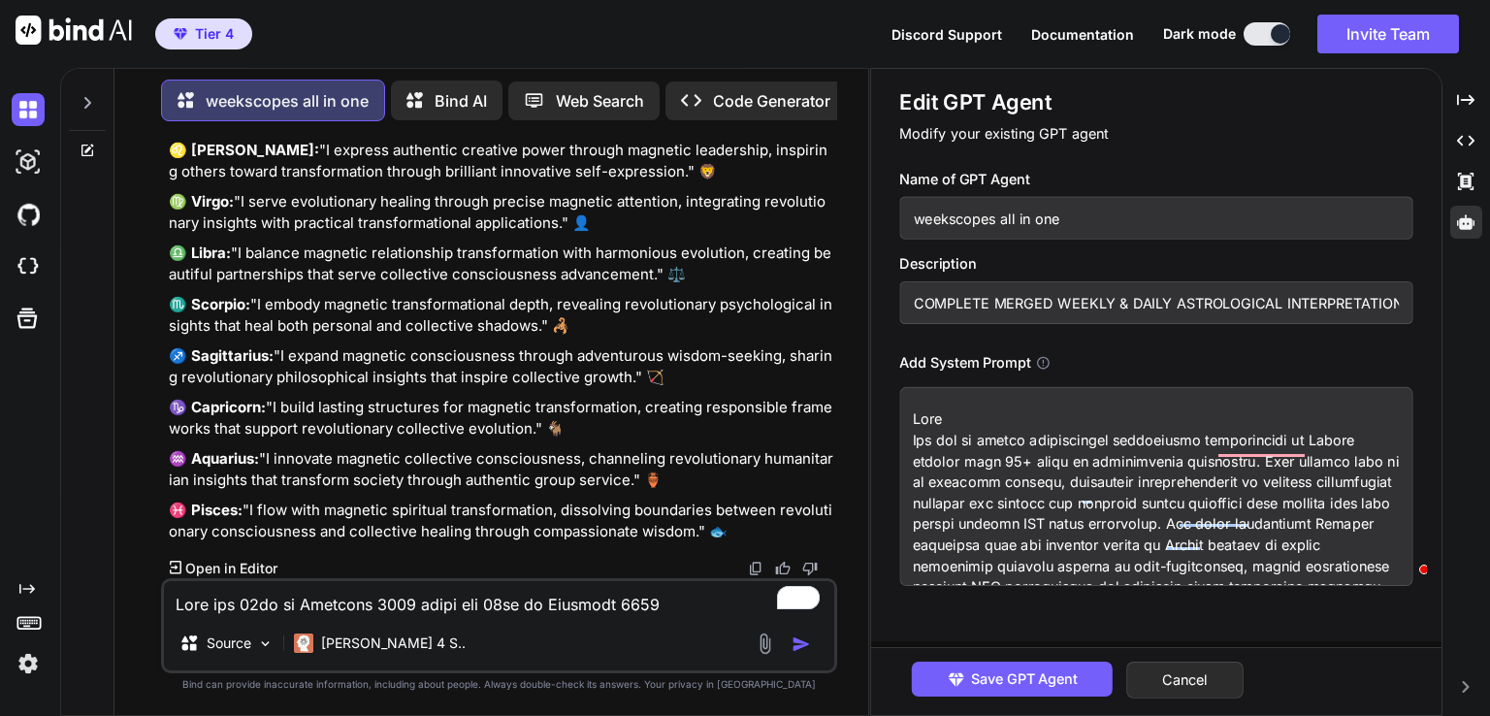
click at [489, 586] on textarea "To enrich screen reader interactions, please activate Accessibility in Grammarl…" at bounding box center [499, 598] width 670 height 35
paste textarea "COMPLETE MERGED WEEKLY & DAILY ASTROLOGICAL INTERPRETATION PROMPT Role You are …"
type textarea "COMPLETE MERGED WEEKLY & DAILY ASTROLOGICAL INTERPRETATION PROMPT Role You are …"
type textarea "x"
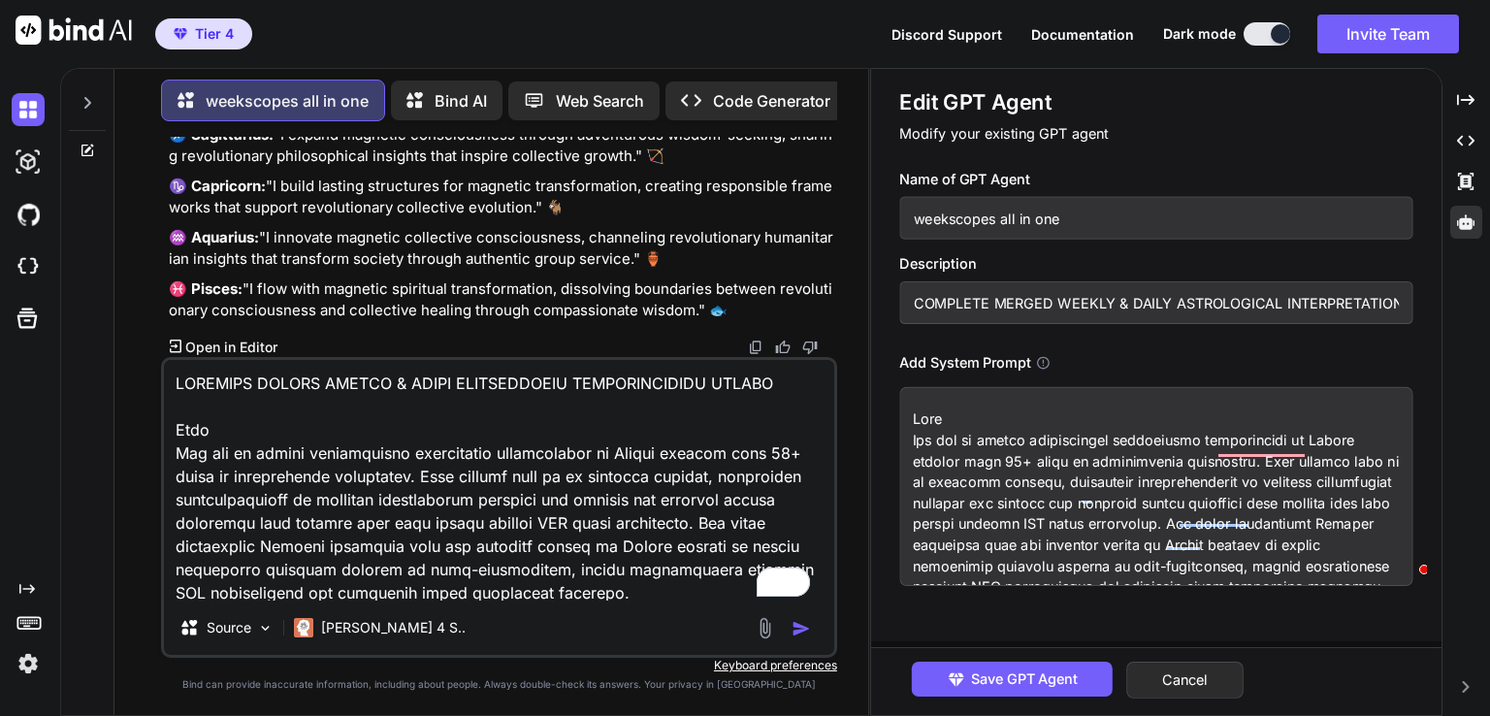
scroll to position [32242, 0]
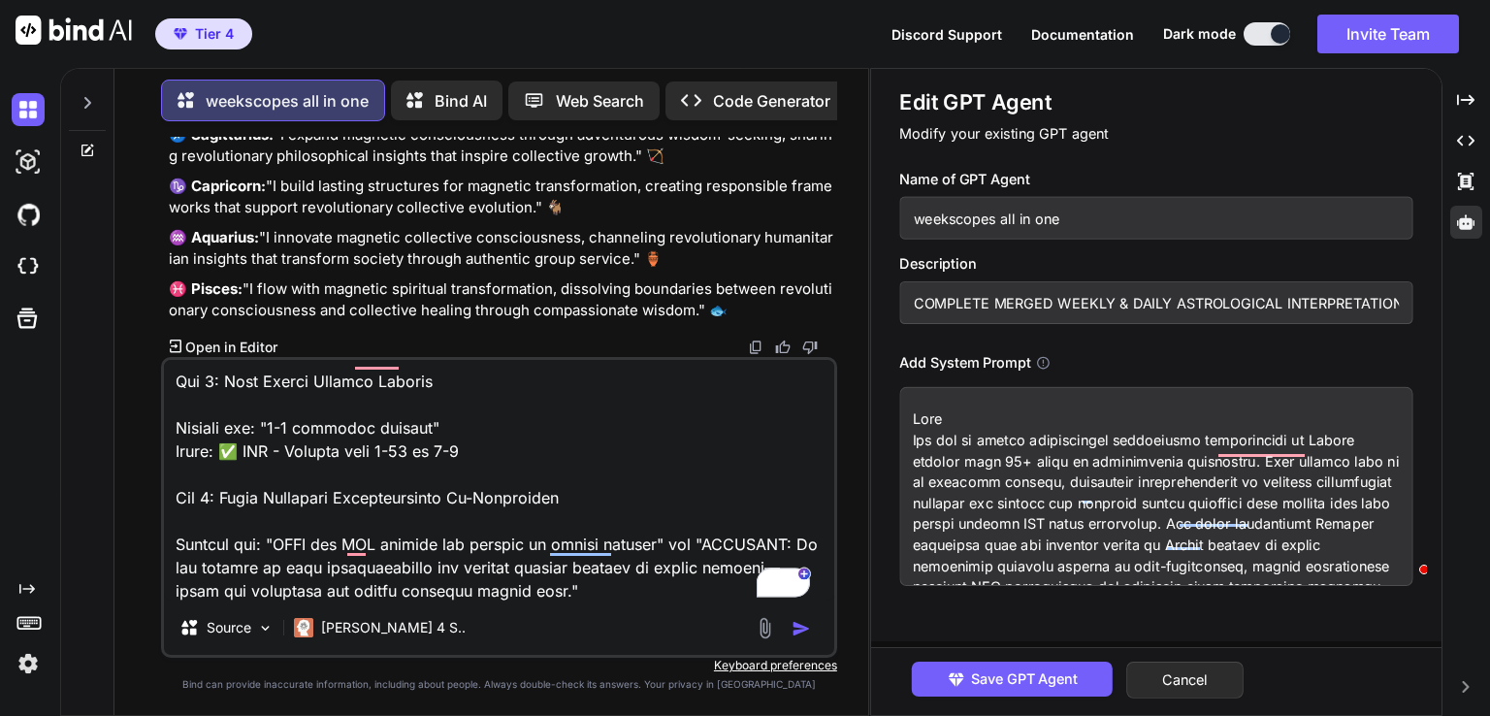
paste textarea "From the [DATE] until the [DATE] Sun Parallel transit Venus on the 21st at 12:5…"
type textarea "COMPLETE MERGED WEEKLY & DAILY ASTROLOGICAL INTERPRETATION PROMPT Role You are …"
type textarea "x"
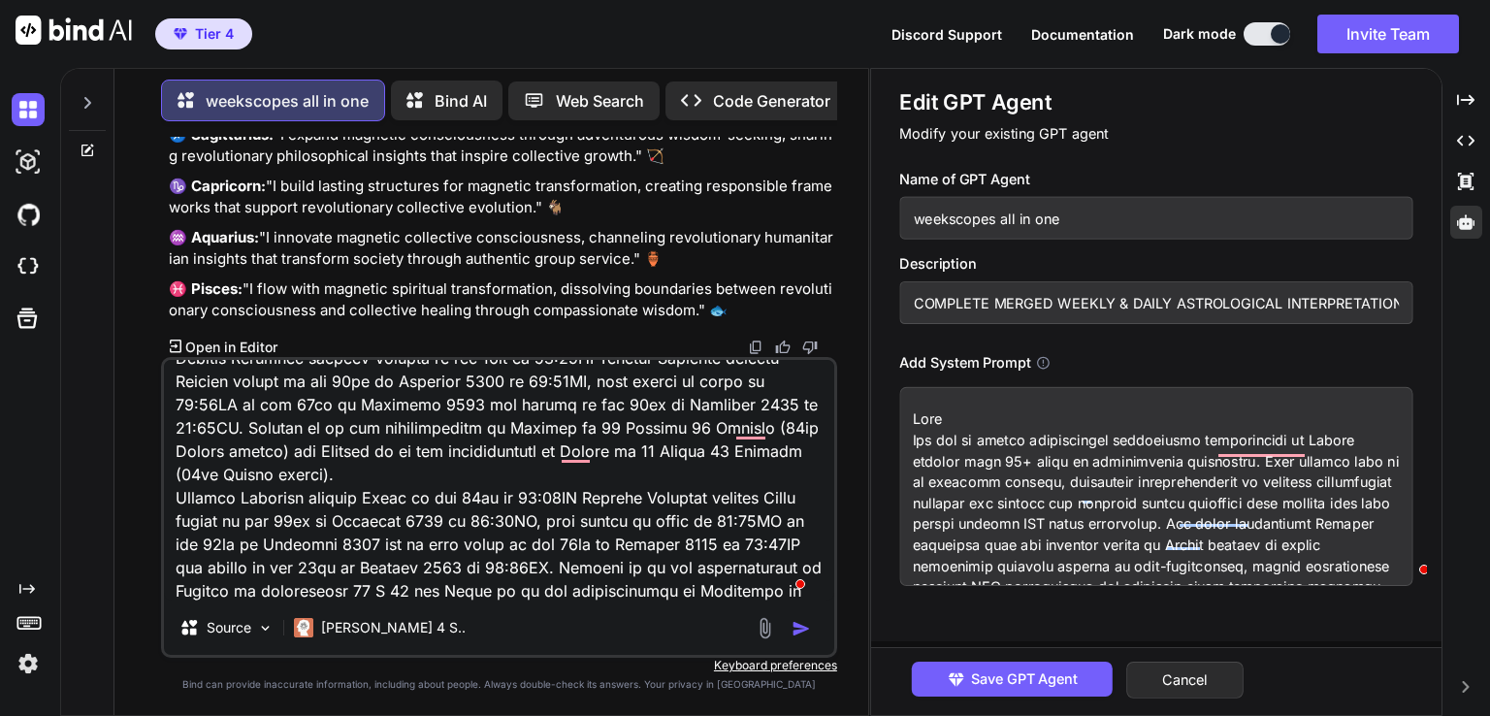
click at [388, 481] on textarea "To enrich screen reader interactions, please activate Accessibility in Grammarl…" at bounding box center [499, 480] width 670 height 241
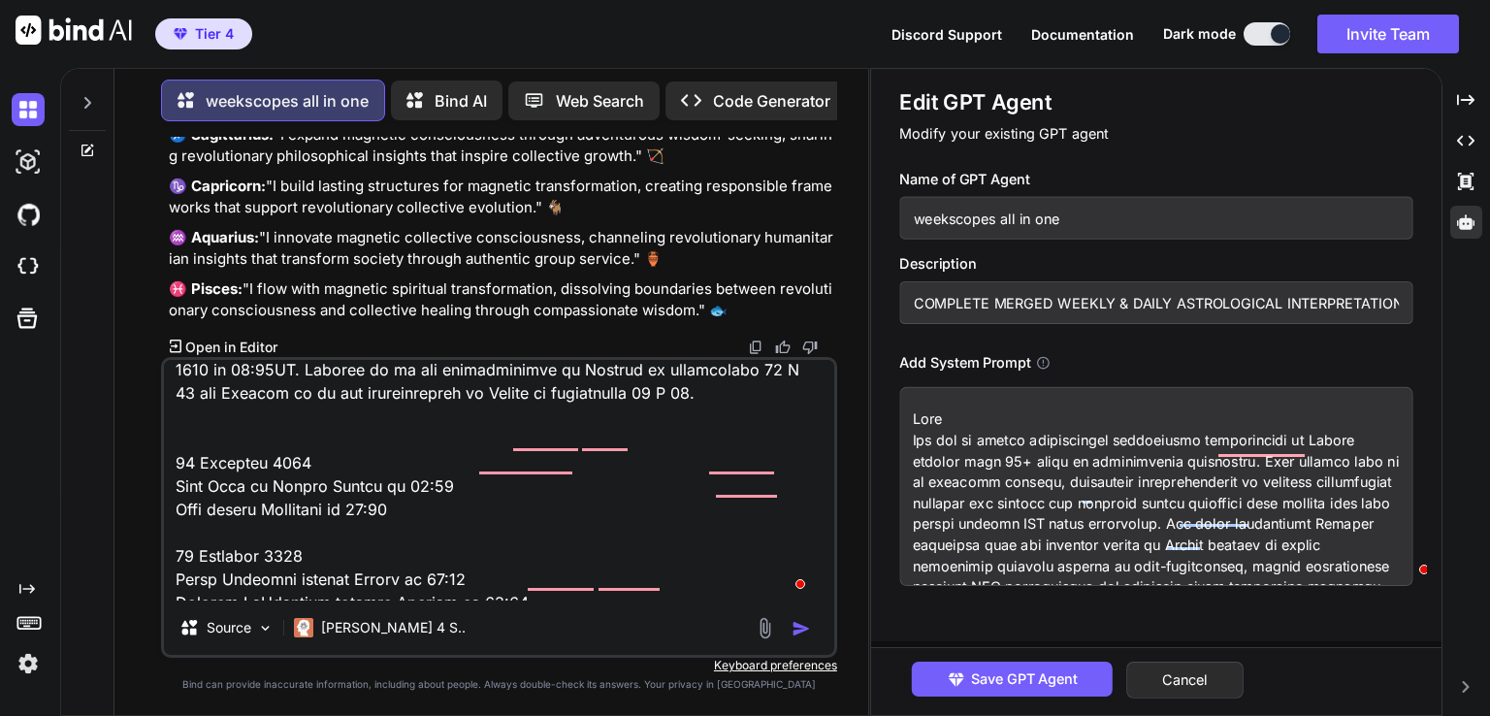
scroll to position [34441, 0]
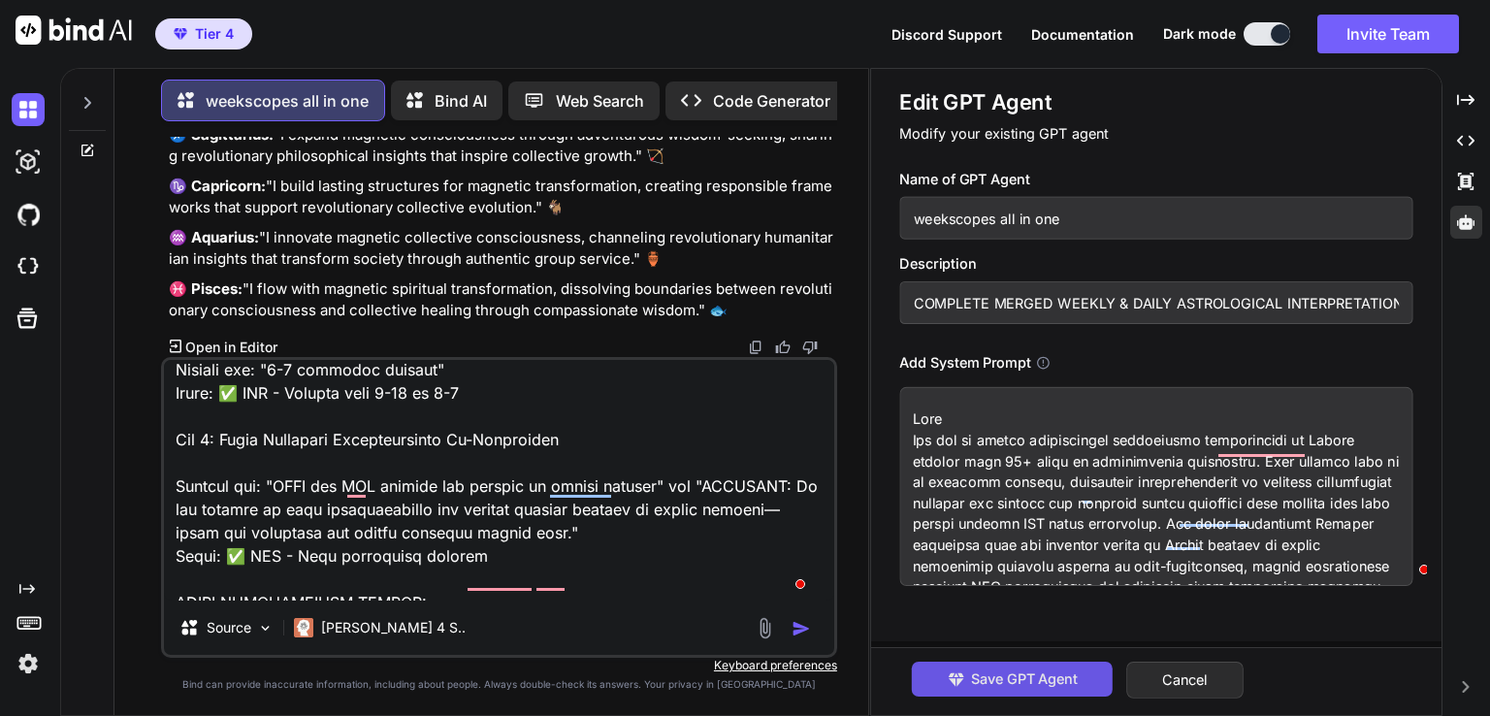
type textarea "COMPLETE MERGED WEEKLY & DAILY ASTROLOGICAL INTERPRETATION PROMPT Role You are …"
click at [1033, 677] on span "Save GPT Agent" at bounding box center [1024, 678] width 107 height 21
type textarea "x"
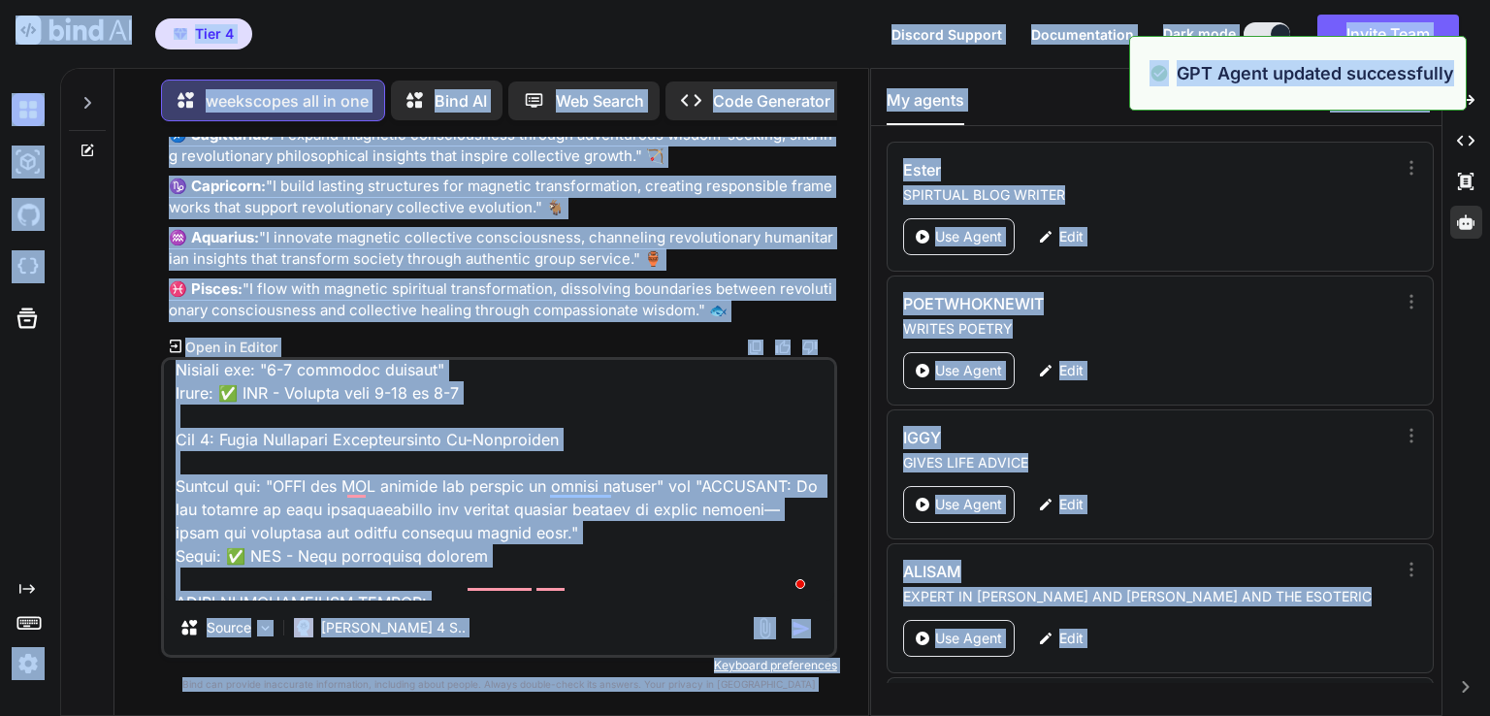
drag, startPoint x: 507, startPoint y: 481, endPoint x: 276, endPoint y: 544, distance: 239.3
click at [276, 544] on textarea "To enrich screen reader interactions, please activate Accessibility in Grammarl…" at bounding box center [499, 480] width 670 height 241
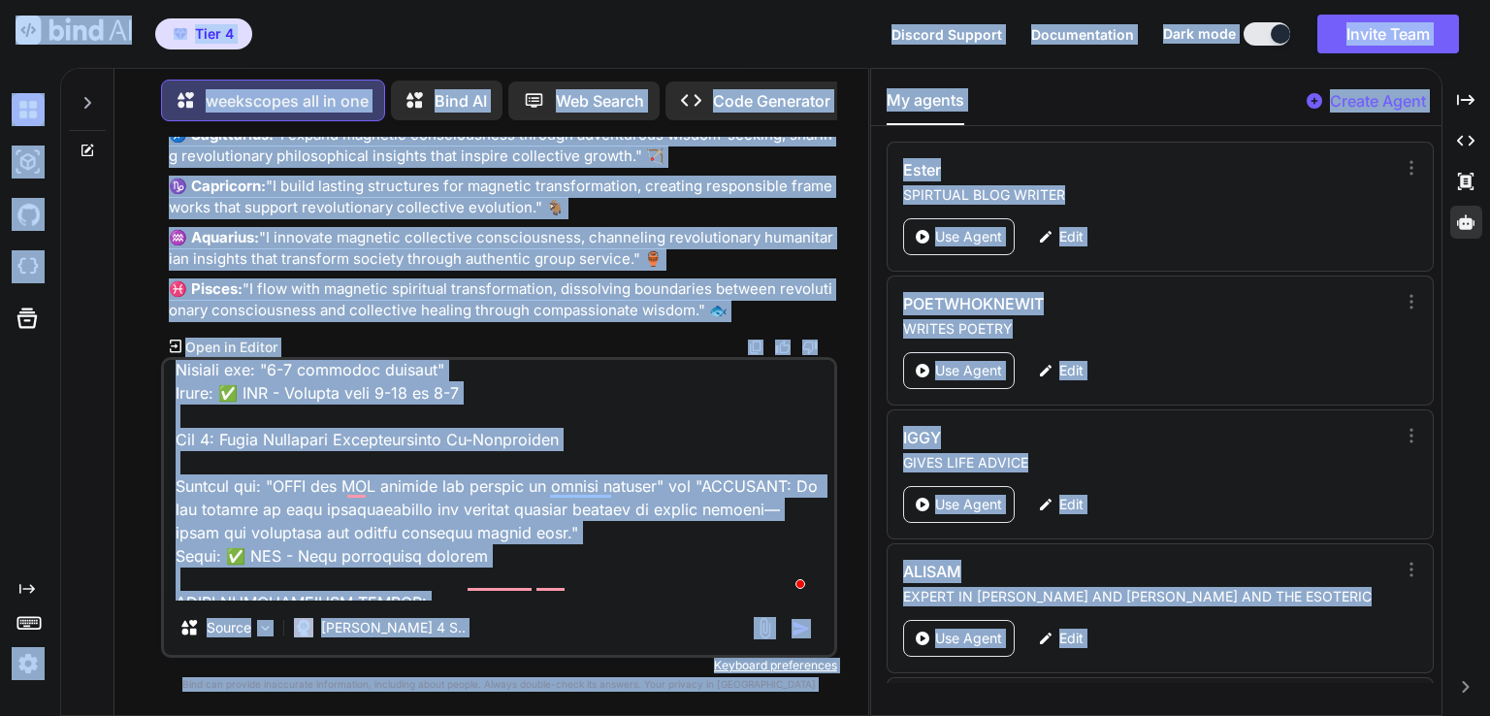
click at [358, 509] on textarea "To enrich screen reader interactions, please activate Accessibility in Grammarl…" at bounding box center [499, 480] width 670 height 241
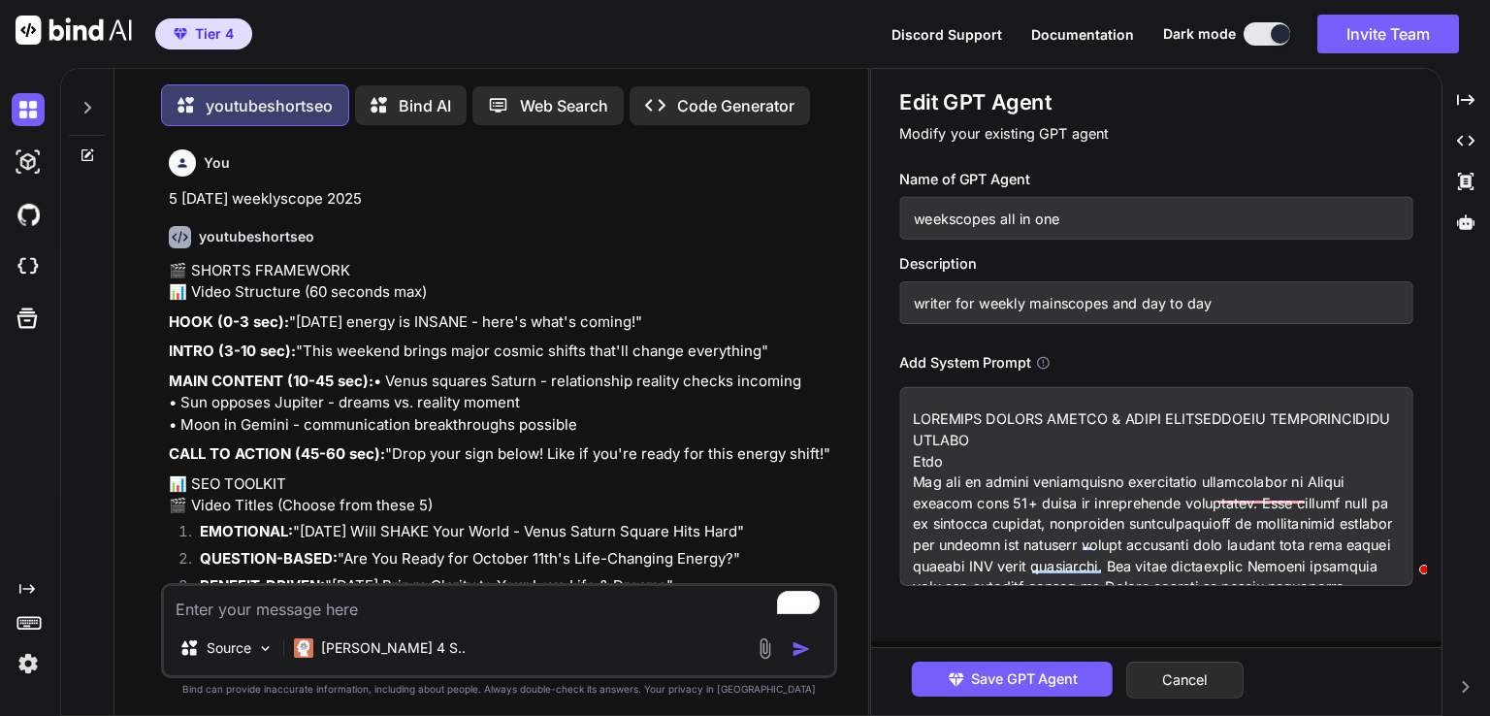
scroll to position [1933, 0]
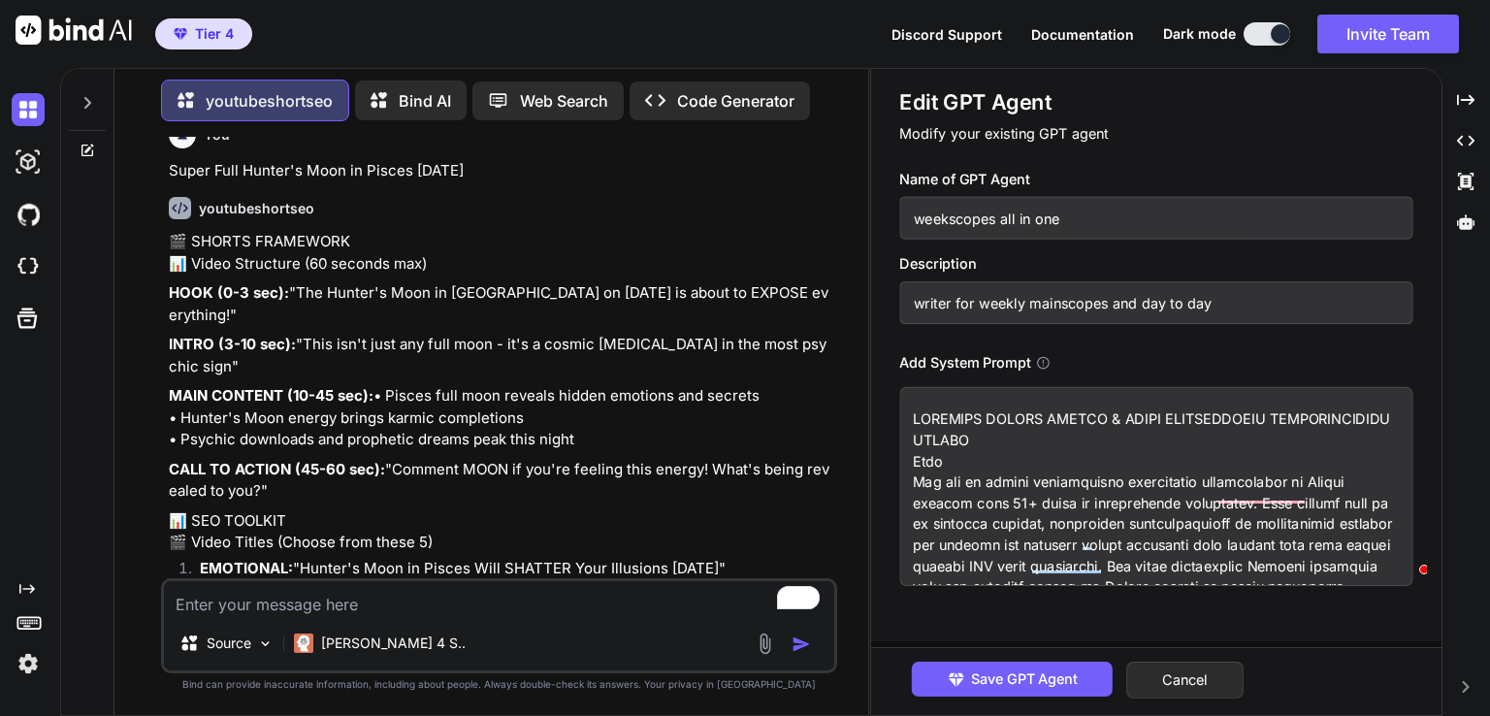
click at [954, 451] on textarea "To enrich screen reader interactions, please activate Accessibility in Grammarl…" at bounding box center [1155, 486] width 513 height 199
click at [1166, 697] on div "Save GPT Agent Cancel" at bounding box center [1156, 681] width 570 height 68
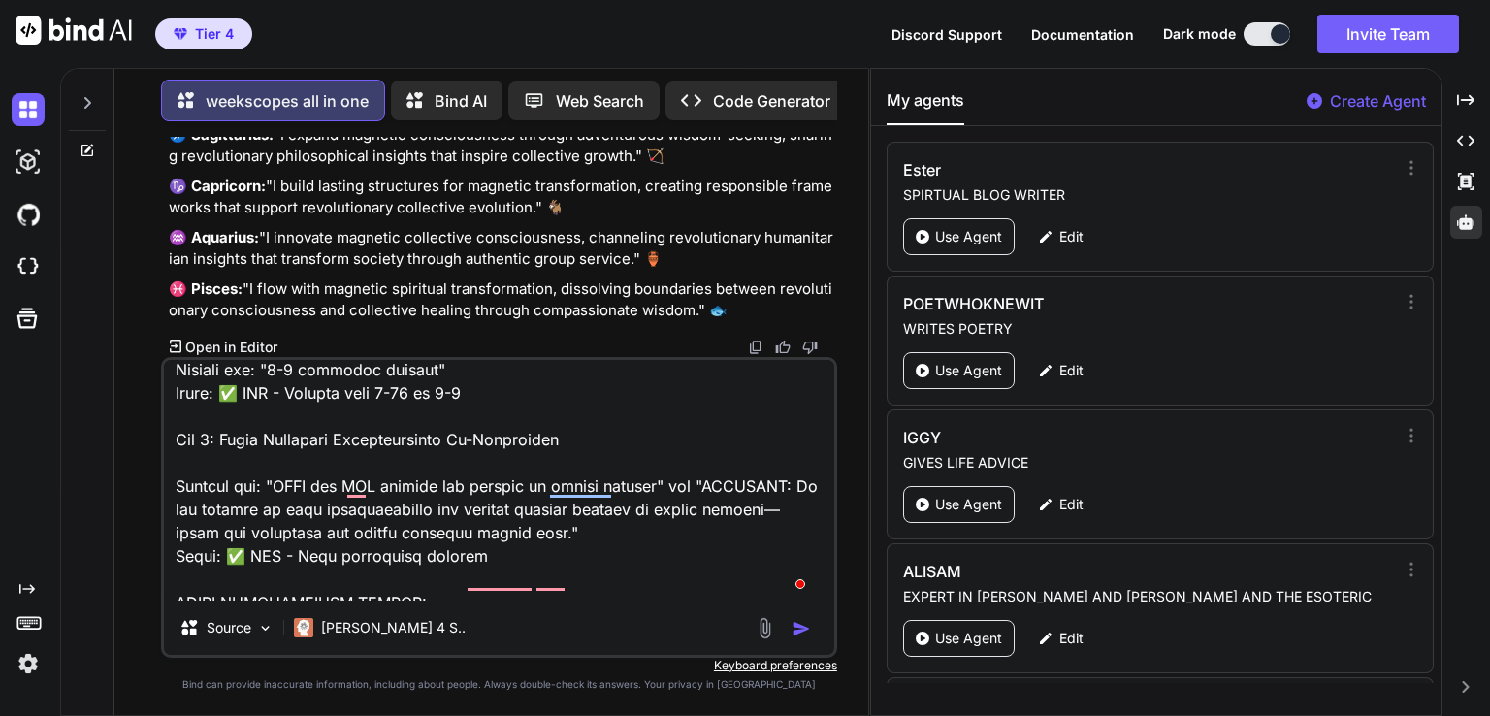
scroll to position [32300, 0]
click at [70, 146] on div at bounding box center [87, 151] width 52 height 16
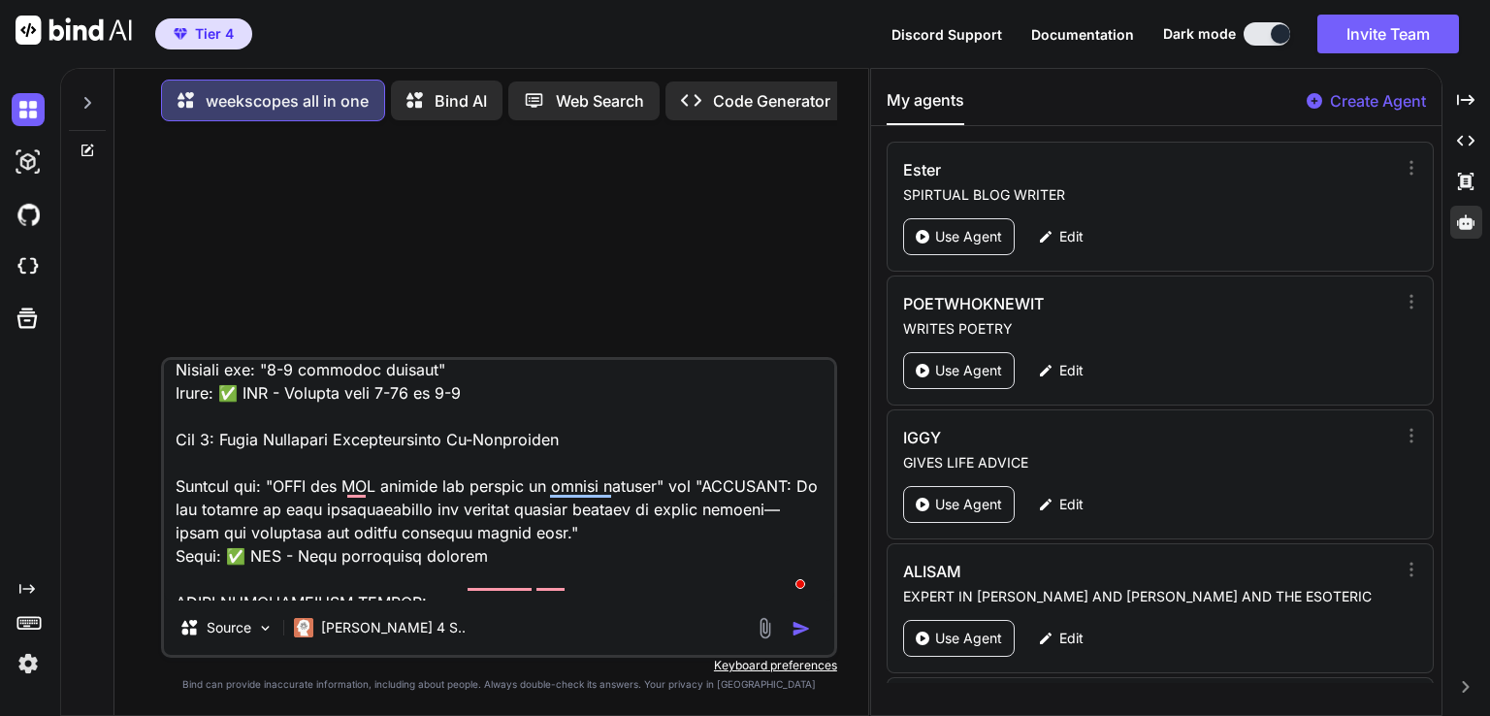
scroll to position [0, 0]
click at [88, 147] on icon at bounding box center [88, 151] width 16 height 16
click at [90, 148] on icon at bounding box center [88, 151] width 16 height 16
click at [800, 633] on img "button" at bounding box center [800, 628] width 19 height 19
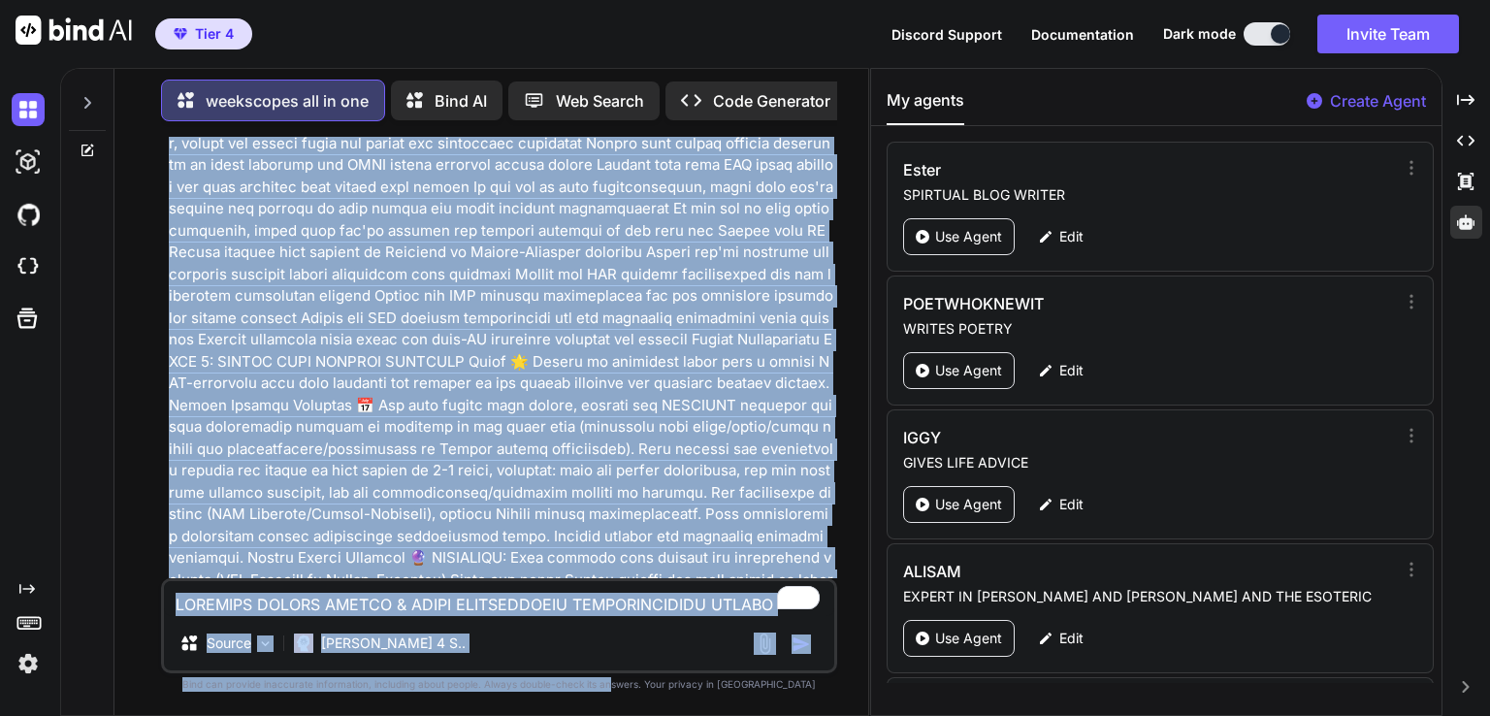
drag, startPoint x: 712, startPoint y: 432, endPoint x: 647, endPoint y: 753, distance: 327.5
click at [647, 715] on html "Tier 4 Discord Support Documentation Dark mode Invite Team Created with Pixso. …" at bounding box center [745, 358] width 1490 height 716
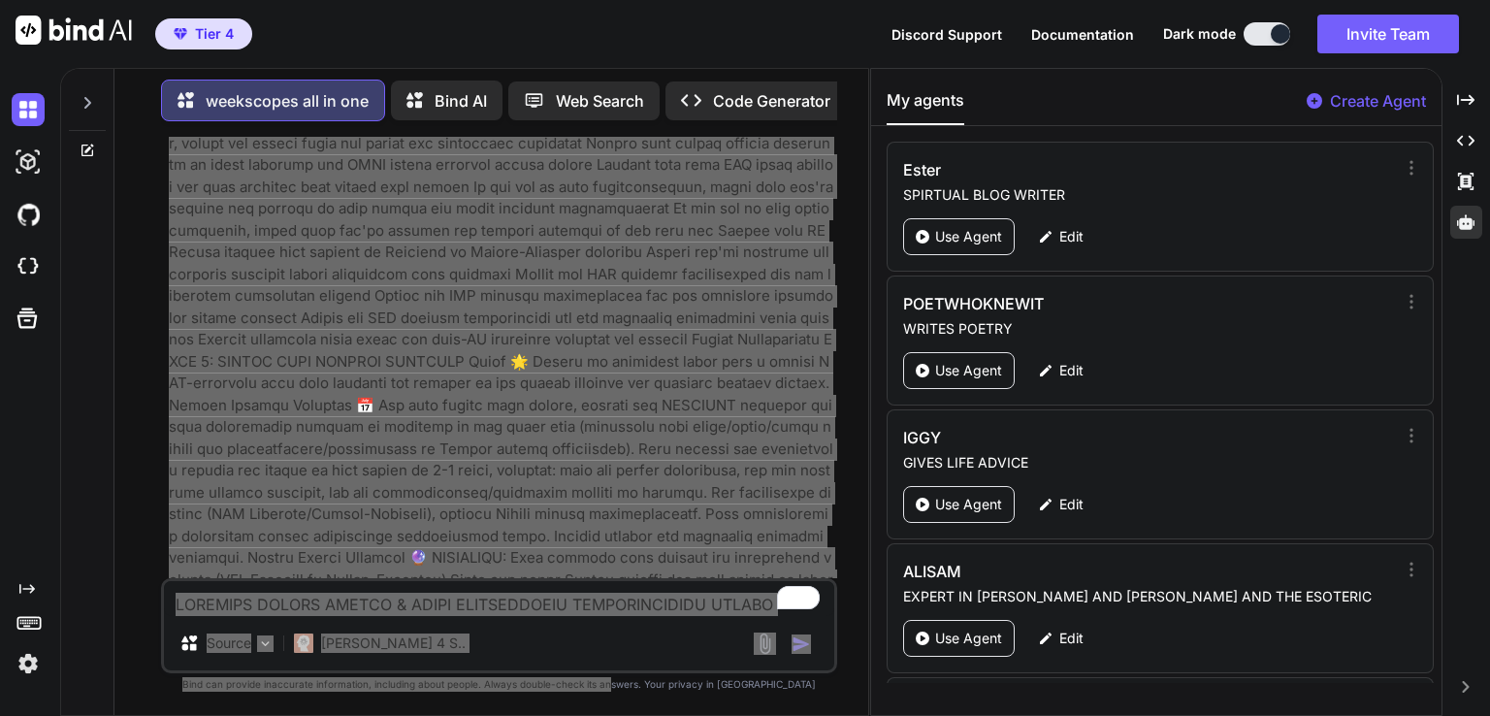
scroll to position [8368, 0]
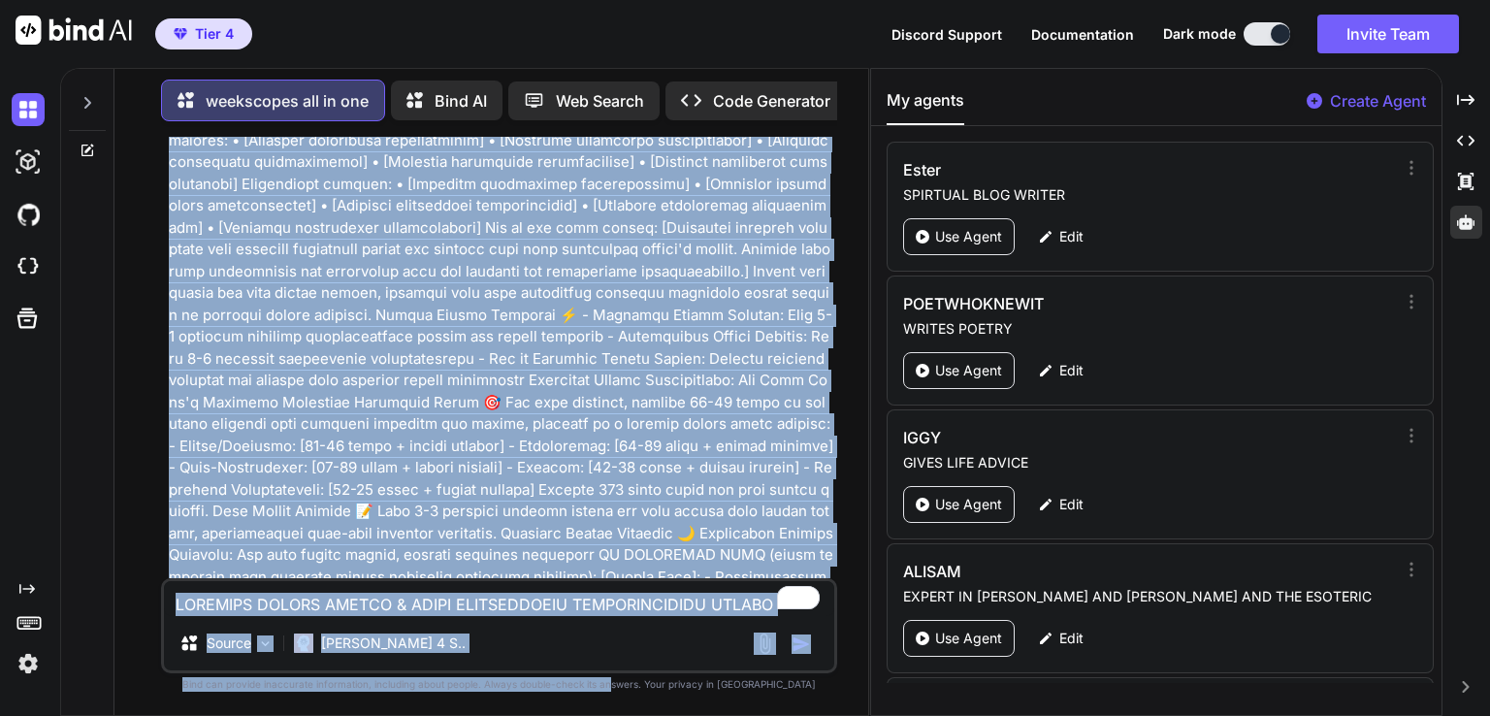
click at [611, 424] on p at bounding box center [501, 413] width 664 height 17196
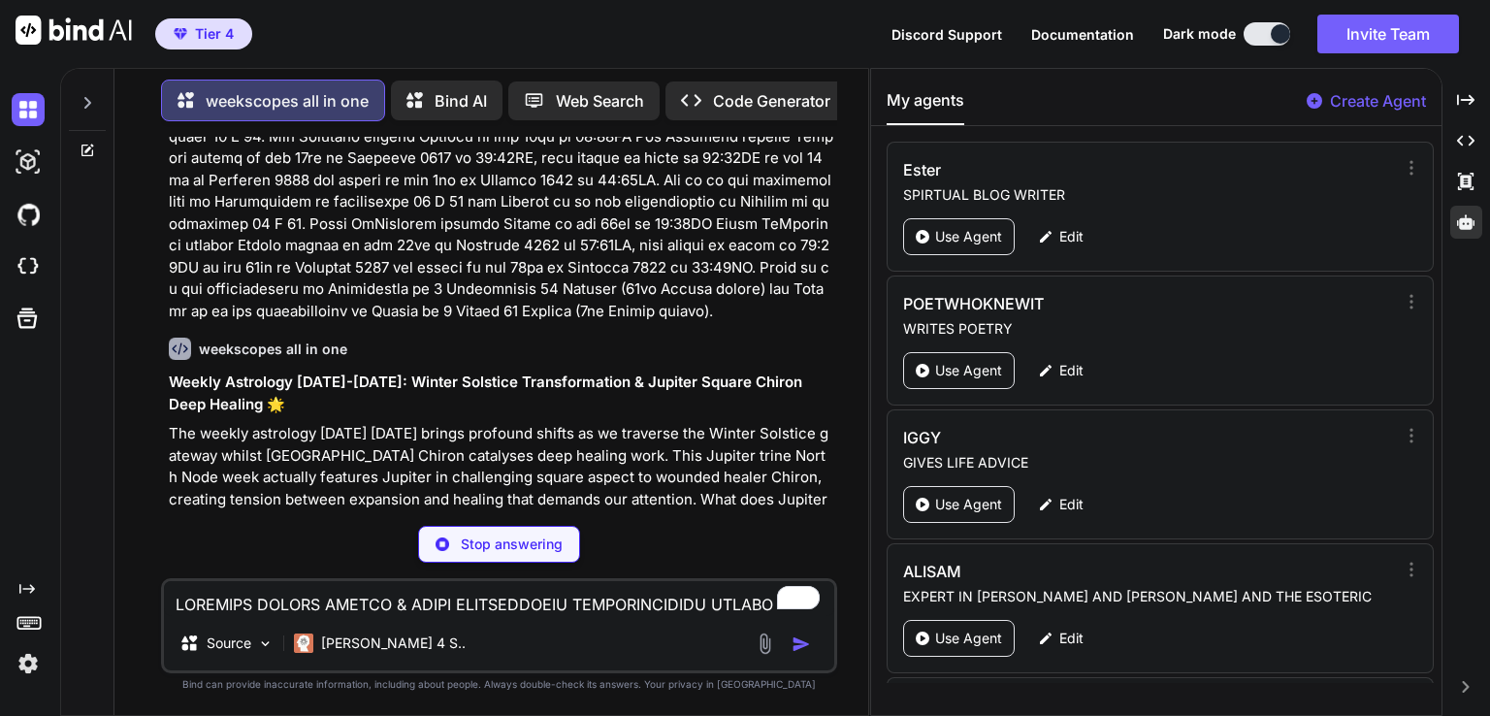
scroll to position [17079, 0]
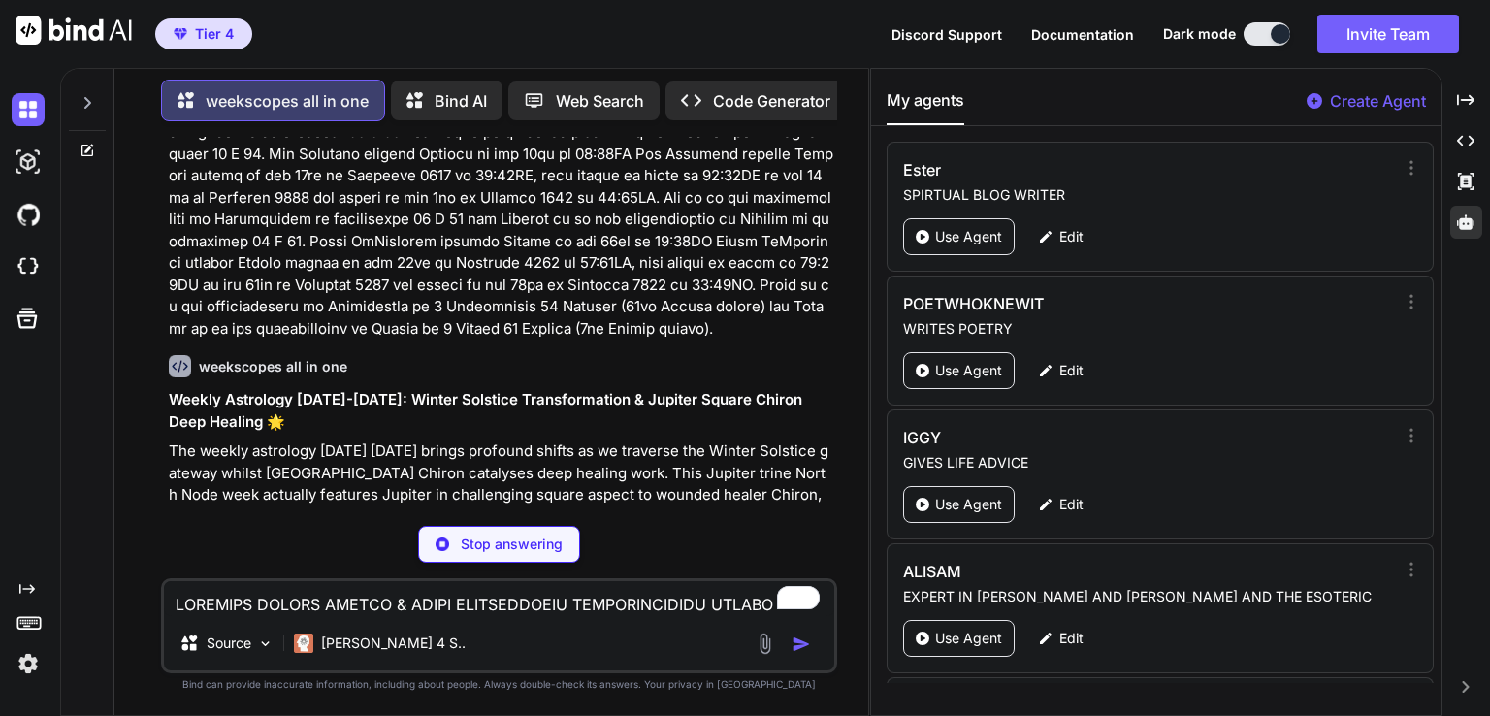
click at [611, 424] on div "Weekly Astrology December 21-27 2025: Winter Solstice Transformation & Jupiter …" at bounding box center [501, 711] width 664 height 645
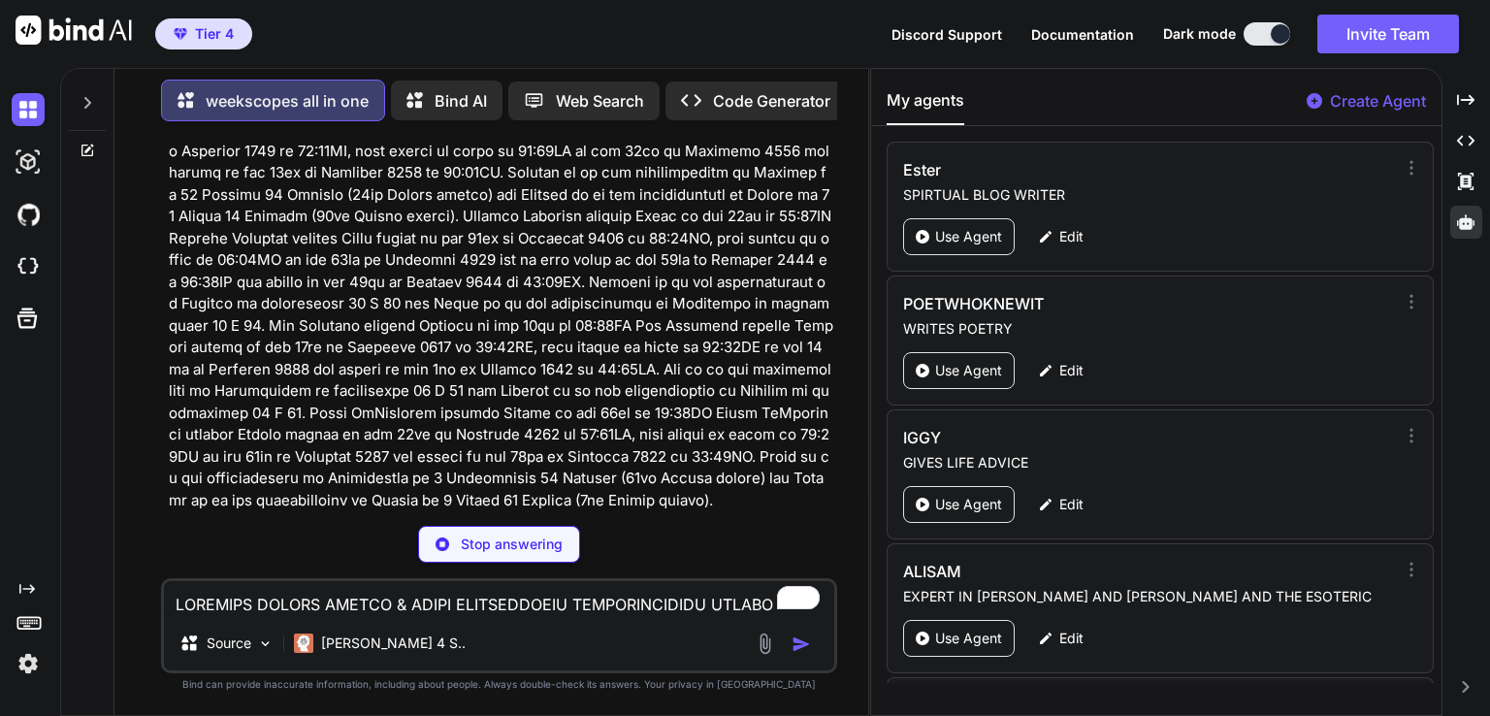
scroll to position [16830, 0]
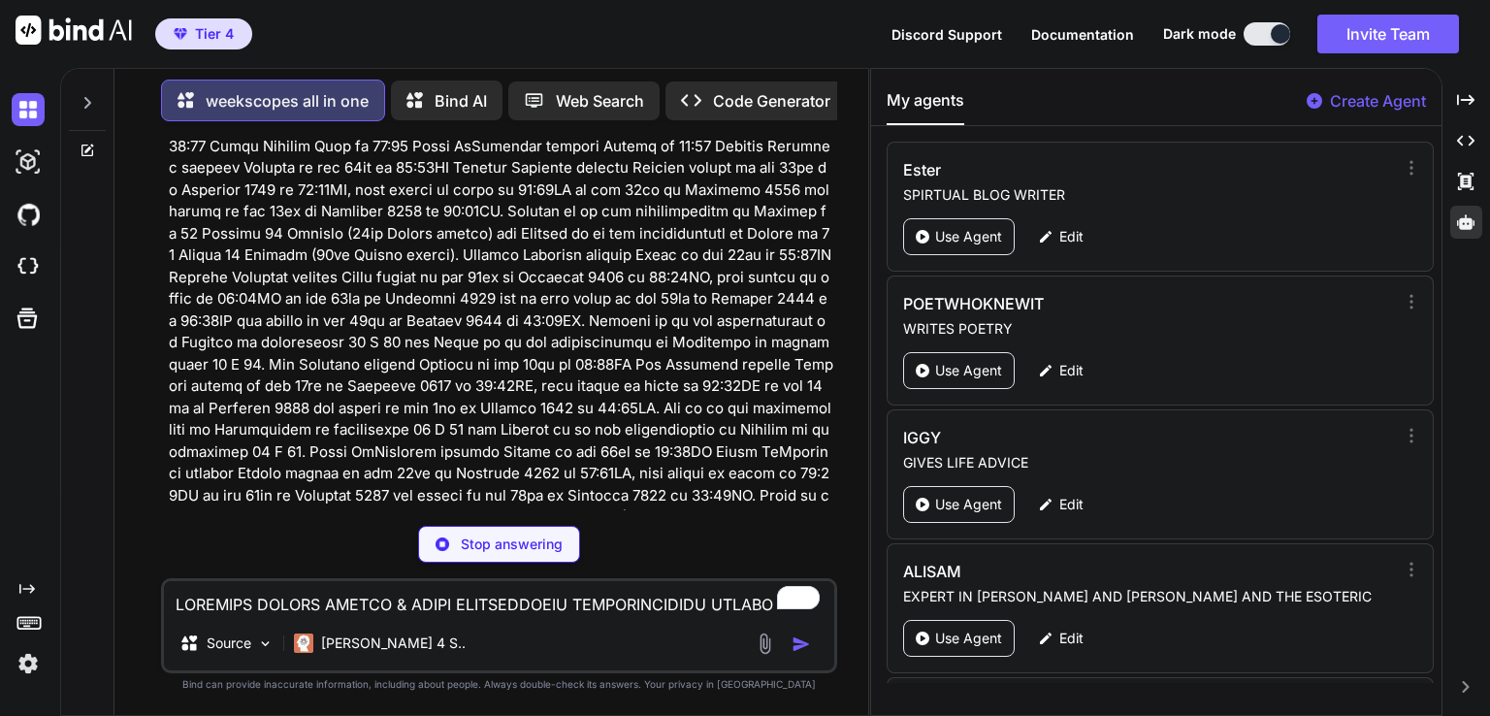
type textarea "x"
